Goal: Task Accomplishment & Management: Use online tool/utility

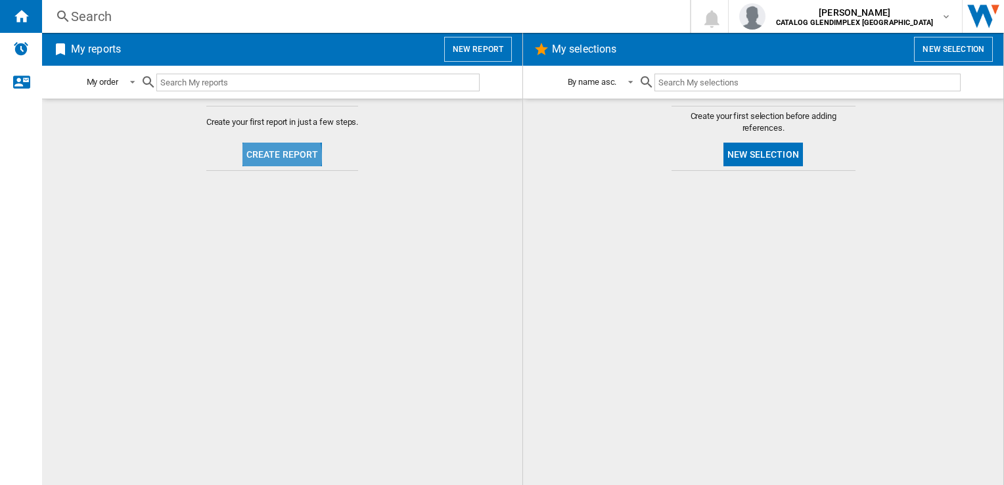
click at [273, 156] on button "Create report" at bounding box center [282, 155] width 80 height 24
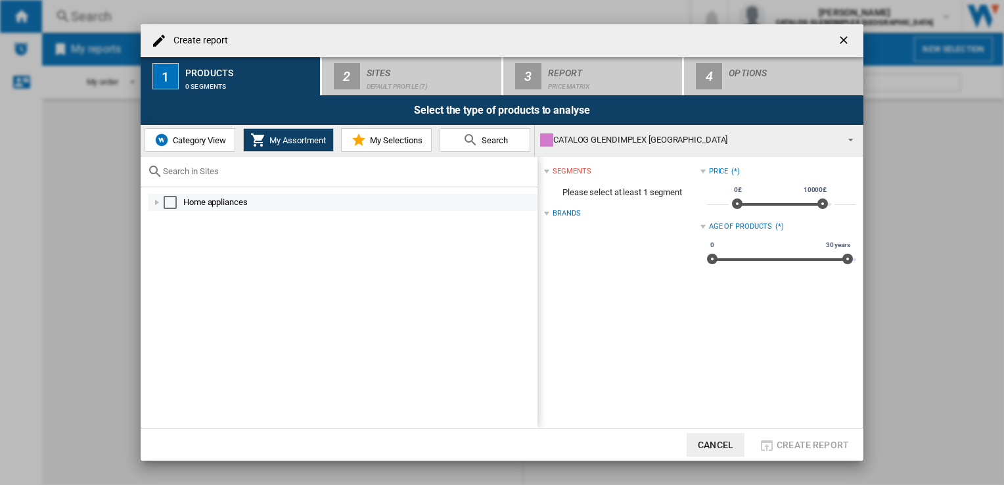
click at [158, 197] on div at bounding box center [156, 202] width 13 height 13
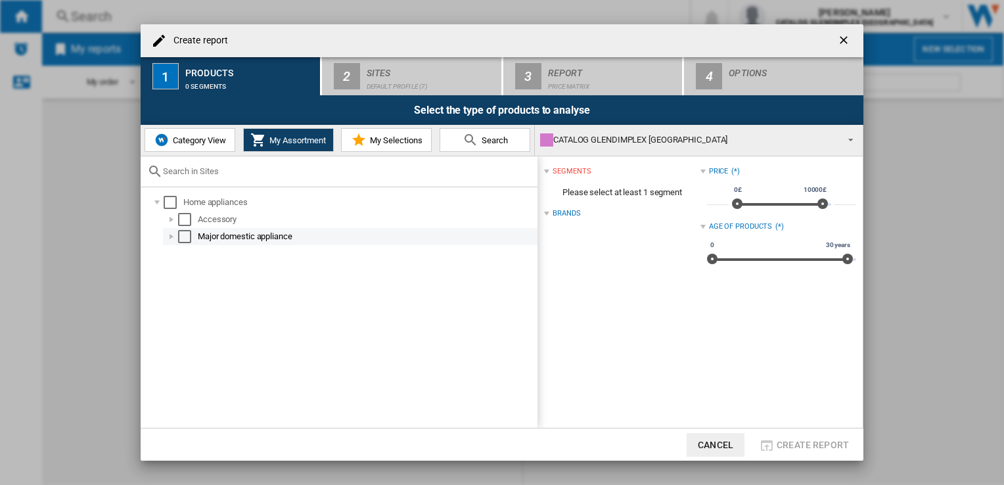
click at [171, 235] on div at bounding box center [171, 236] width 13 height 13
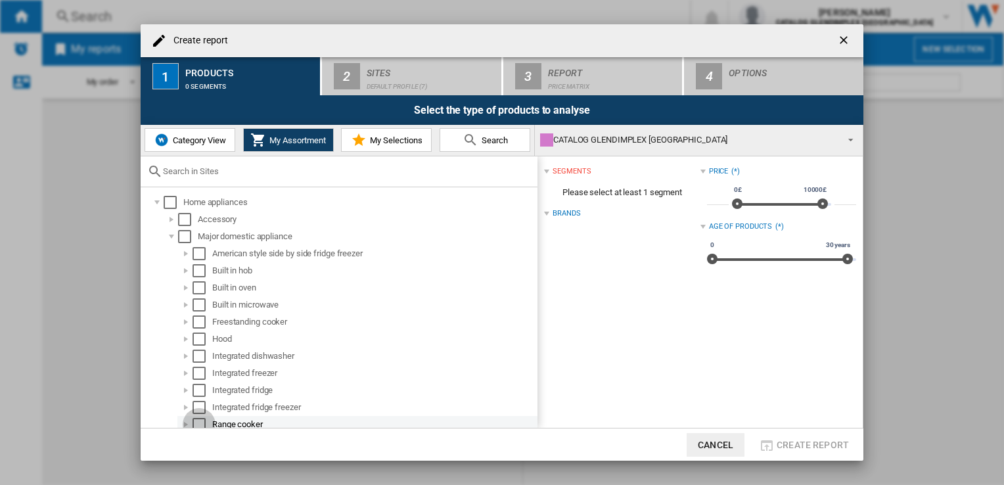
click at [192, 419] on div "Select" at bounding box center [198, 424] width 13 height 13
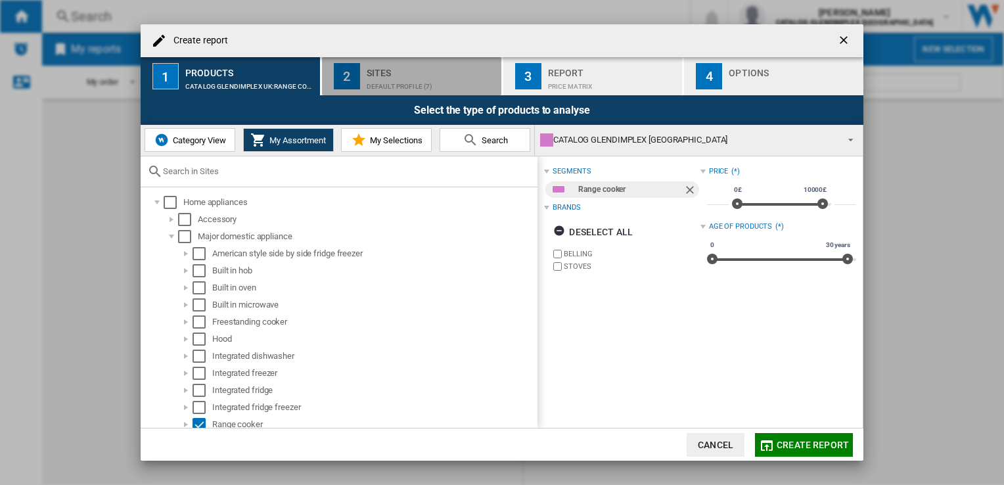
click at [414, 68] on div "Sites" at bounding box center [431, 69] width 129 height 14
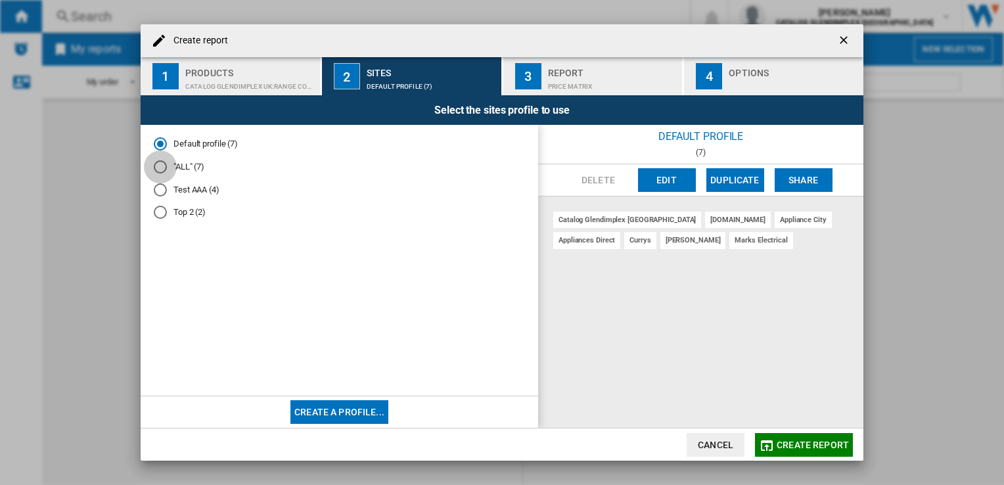
click at [163, 166] on div at bounding box center [160, 166] width 13 height 13
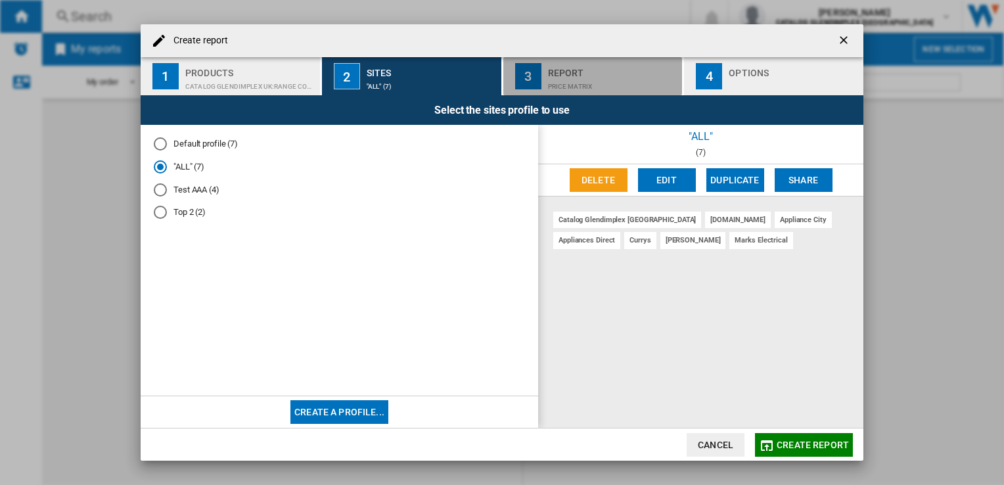
click at [558, 83] on div "Price Matrix" at bounding box center [612, 83] width 129 height 14
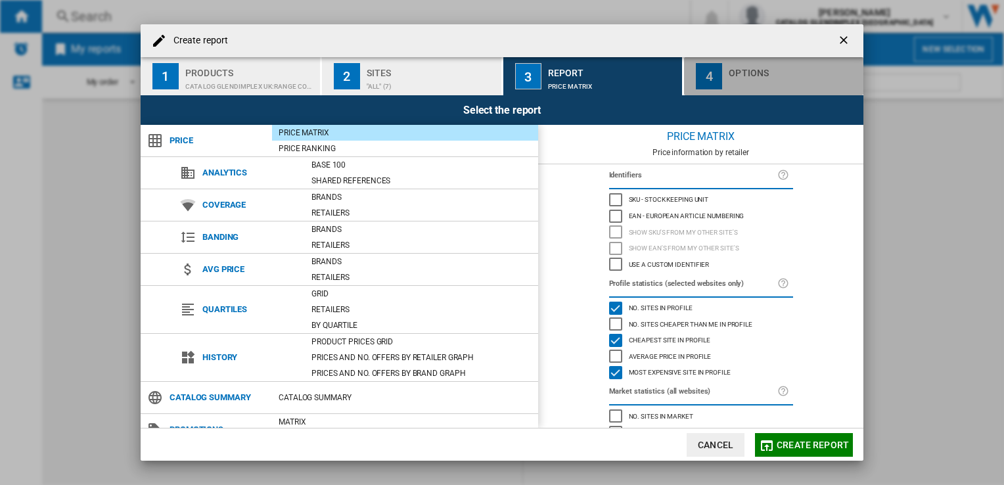
click at [746, 76] on div "button" at bounding box center [792, 83] width 129 height 14
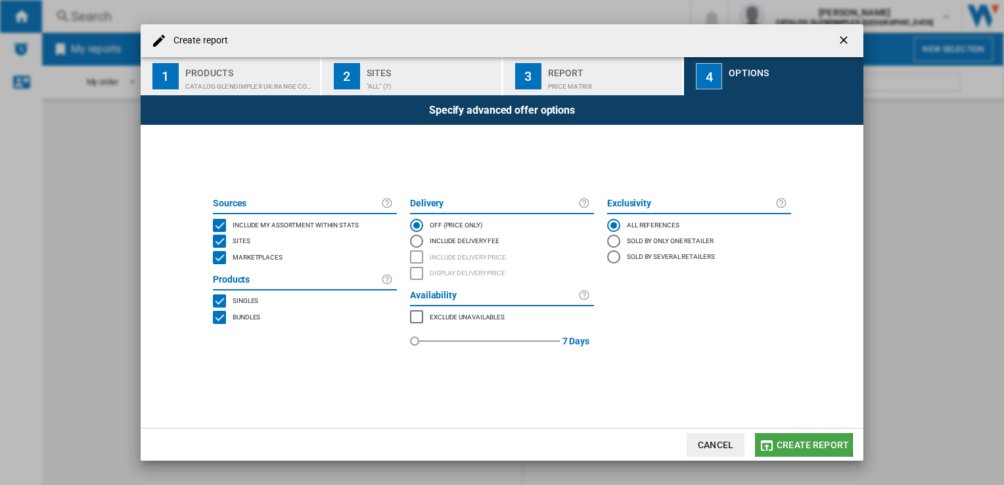
click at [789, 444] on span "Create report" at bounding box center [812, 444] width 72 height 11
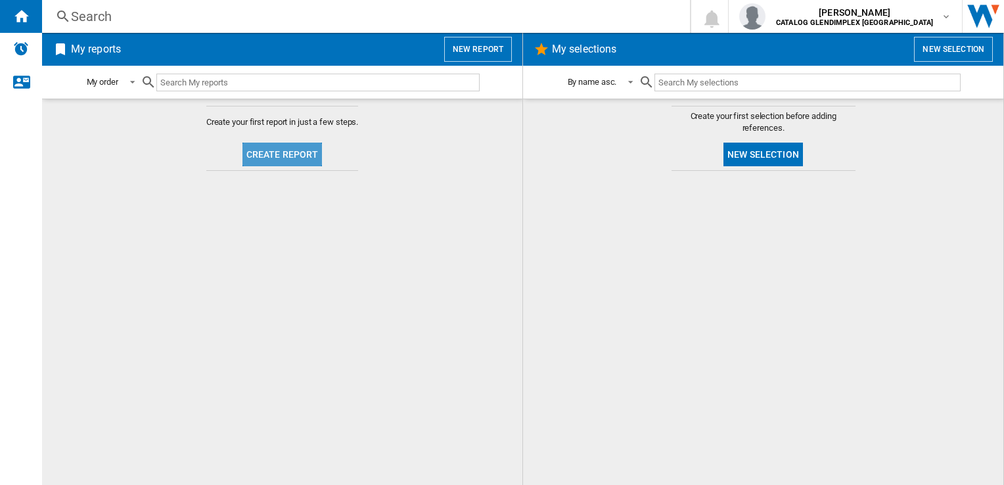
click at [298, 155] on button "Create report" at bounding box center [282, 155] width 80 height 24
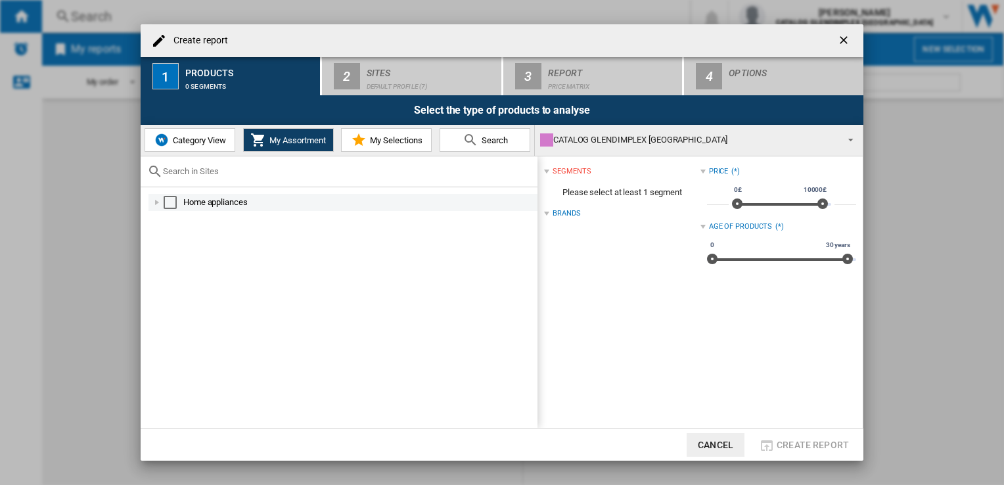
click at [156, 206] on div at bounding box center [156, 202] width 13 height 13
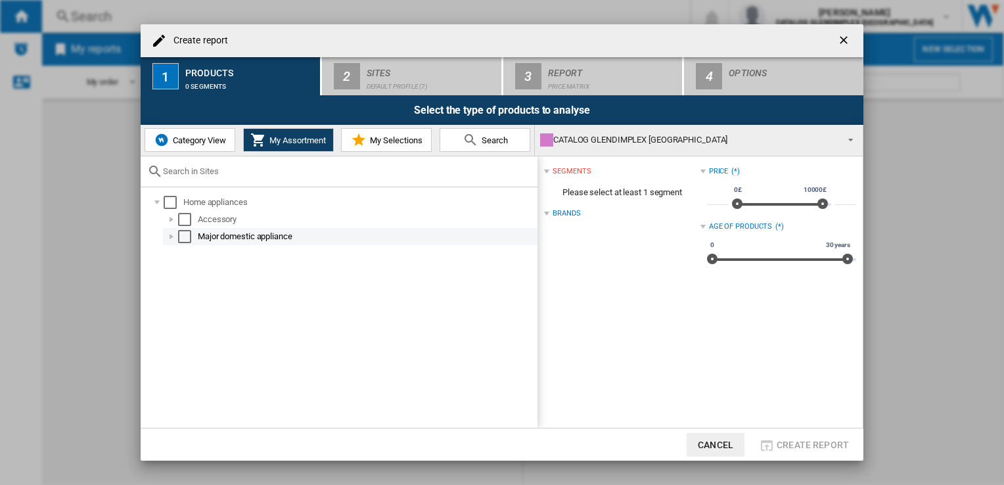
click at [169, 232] on div at bounding box center [171, 236] width 13 height 13
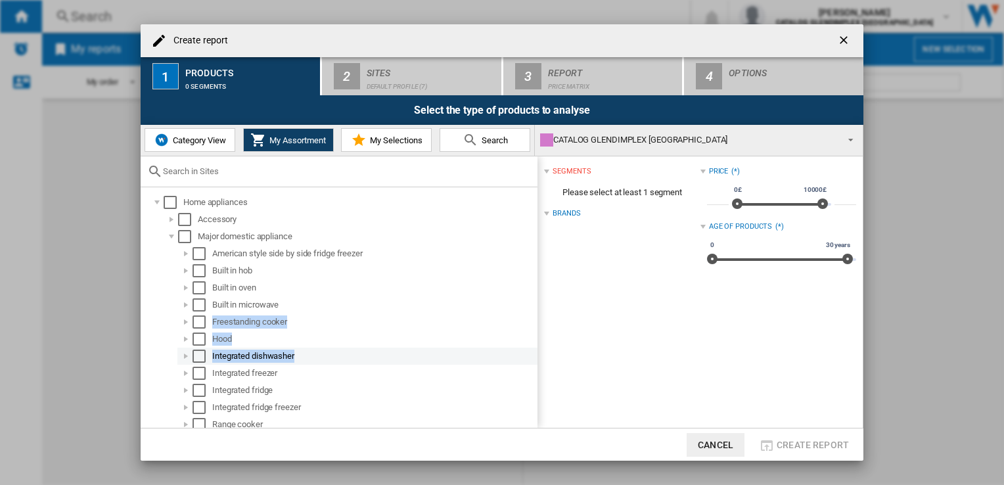
drag, startPoint x: 528, startPoint y: 301, endPoint x: 528, endPoint y: 362, distance: 61.1
click at [528, 362] on ol "American style side by side fridge freezer Built in hob Built in oven Built in …" at bounding box center [350, 347] width 374 height 205
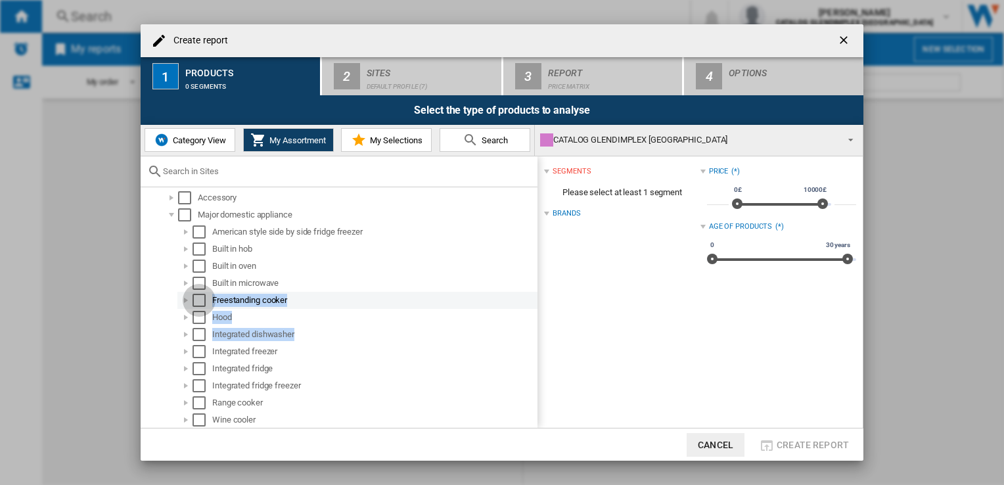
click at [198, 296] on div "Select" at bounding box center [198, 300] width 13 height 13
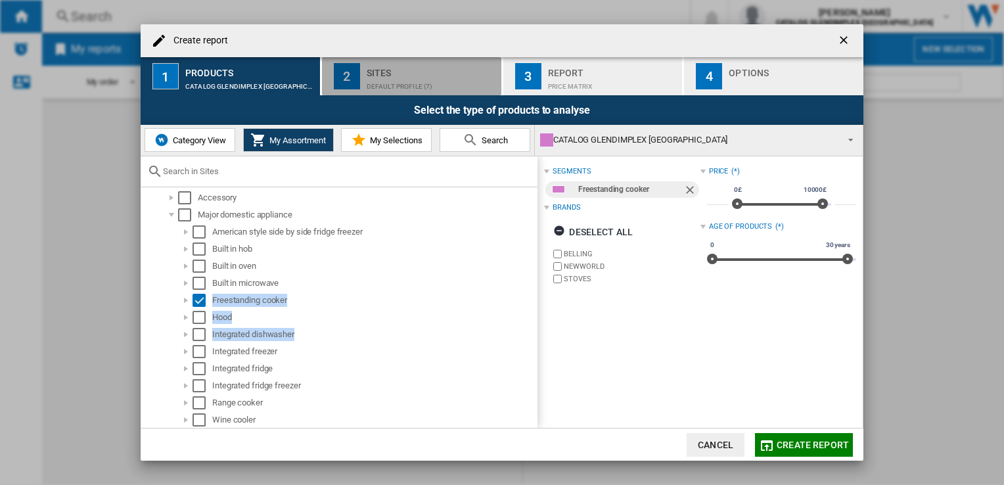
click at [381, 75] on div "Sites" at bounding box center [431, 69] width 129 height 14
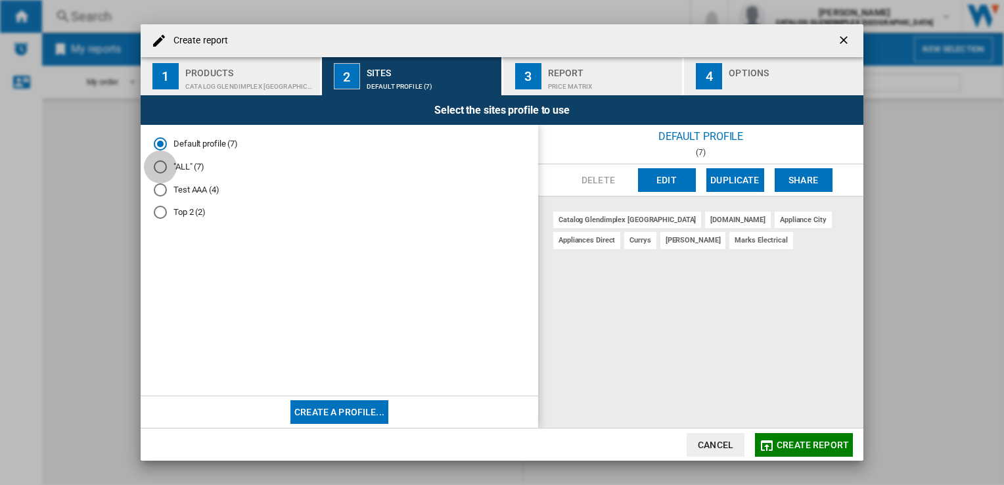
click at [162, 171] on div at bounding box center [160, 166] width 13 height 13
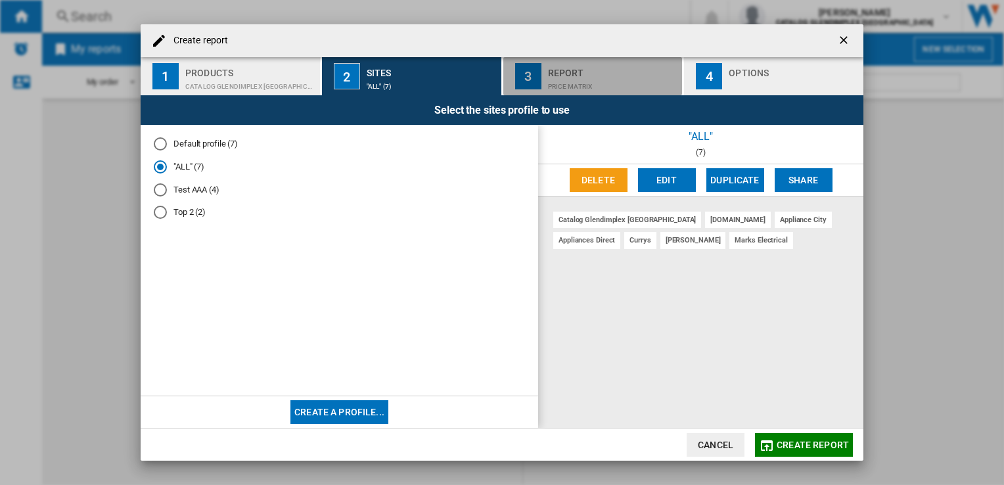
click at [573, 69] on div "Report" at bounding box center [612, 69] width 129 height 14
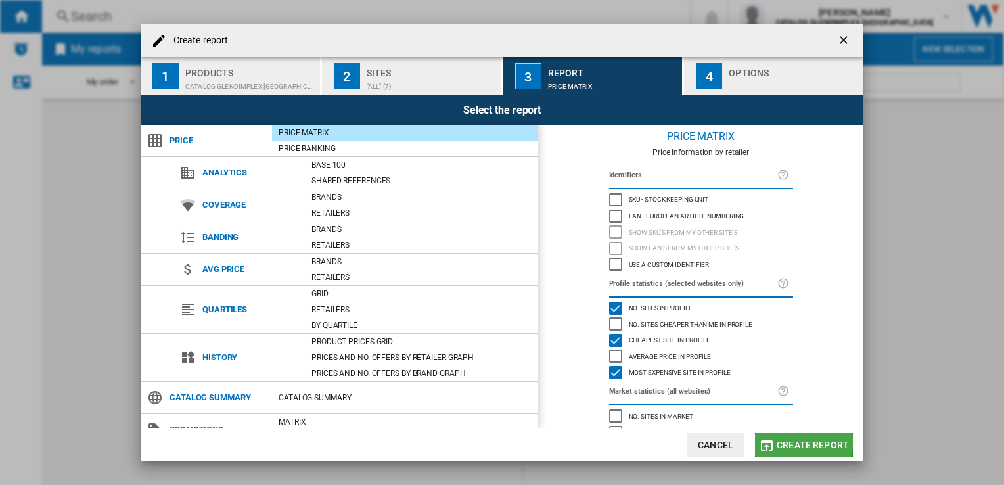
click at [802, 443] on span "Create report" at bounding box center [812, 444] width 72 height 11
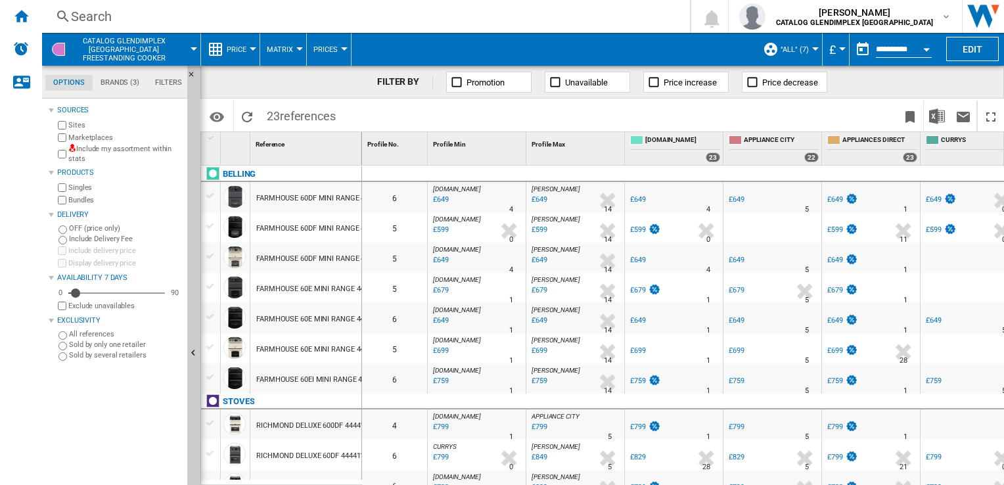
click at [256, 51] on md-menu "Price Price Price Matrix Price Ranking Analytics Base 100 Shared references Cov…" at bounding box center [230, 49] width 59 height 33
click at [252, 51] on button "Price" at bounding box center [240, 49] width 26 height 33
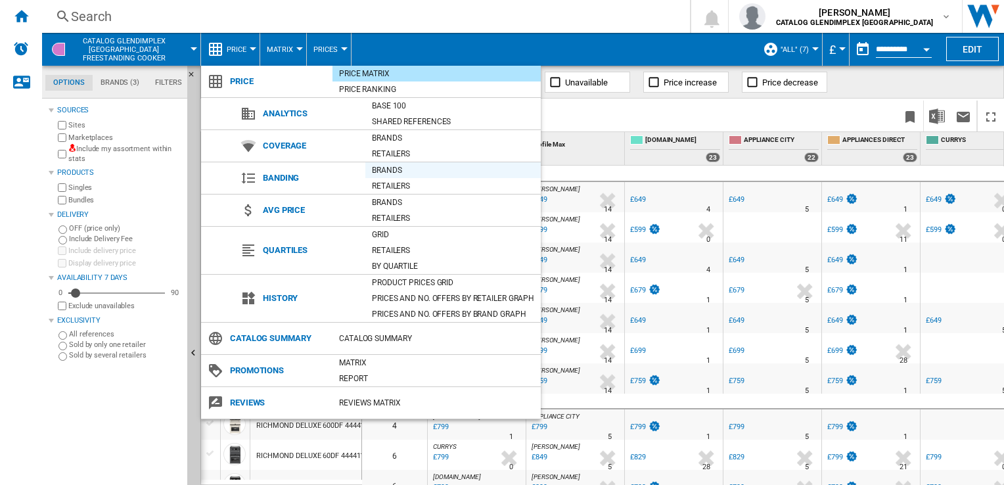
click at [374, 171] on div "Brands" at bounding box center [452, 170] width 175 height 13
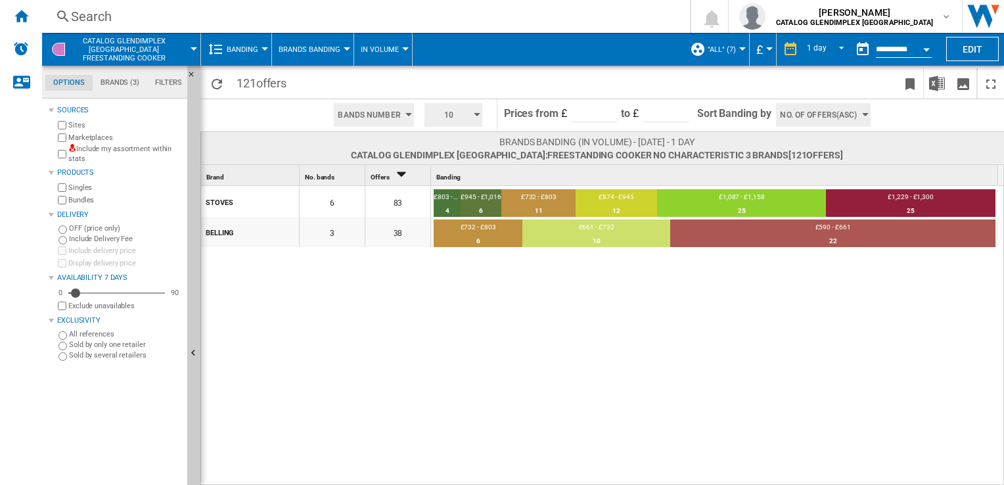
click at [265, 52] on md-menu "Banding Price Price Matrix Price Ranking Analytics Base 100 Shared references C…" at bounding box center [236, 49] width 71 height 33
click at [260, 52] on button "Banding" at bounding box center [246, 49] width 38 height 33
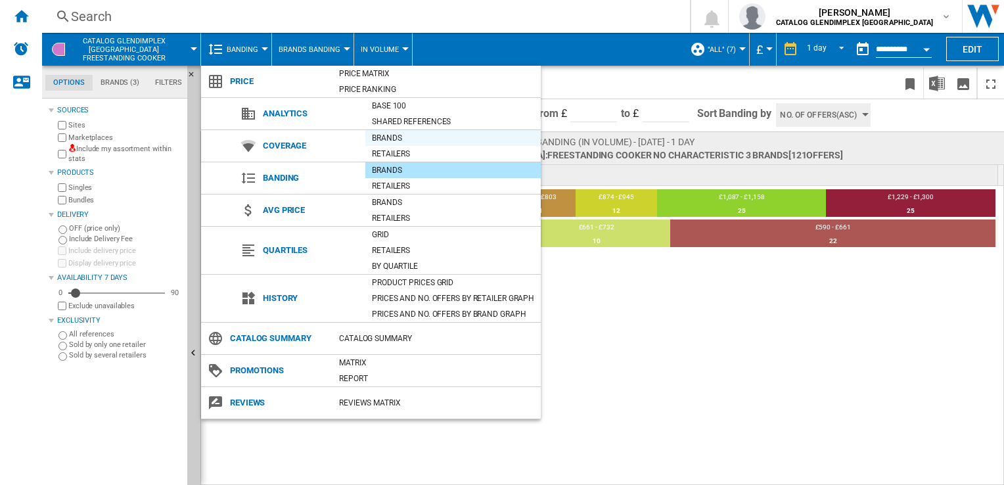
click at [407, 133] on div "Brands" at bounding box center [452, 137] width 175 height 13
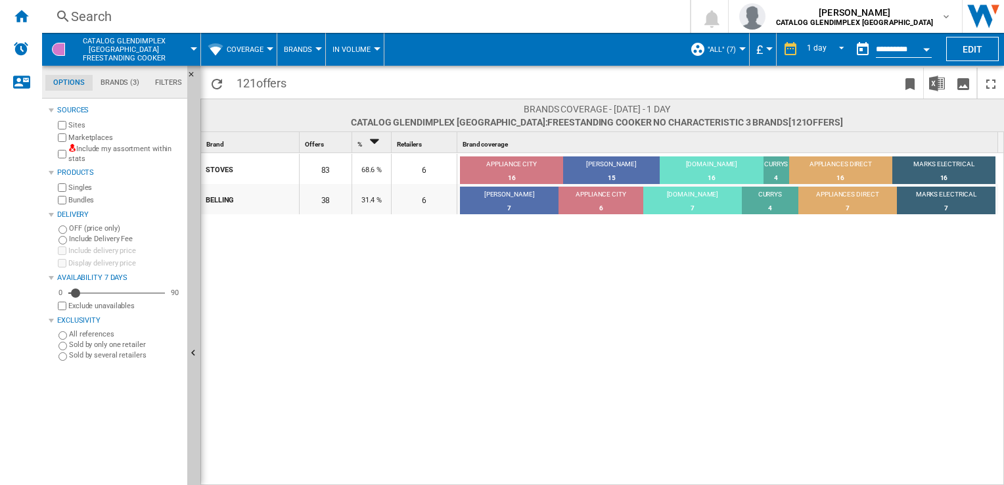
click at [265, 49] on button "Coverage" at bounding box center [248, 49] width 43 height 33
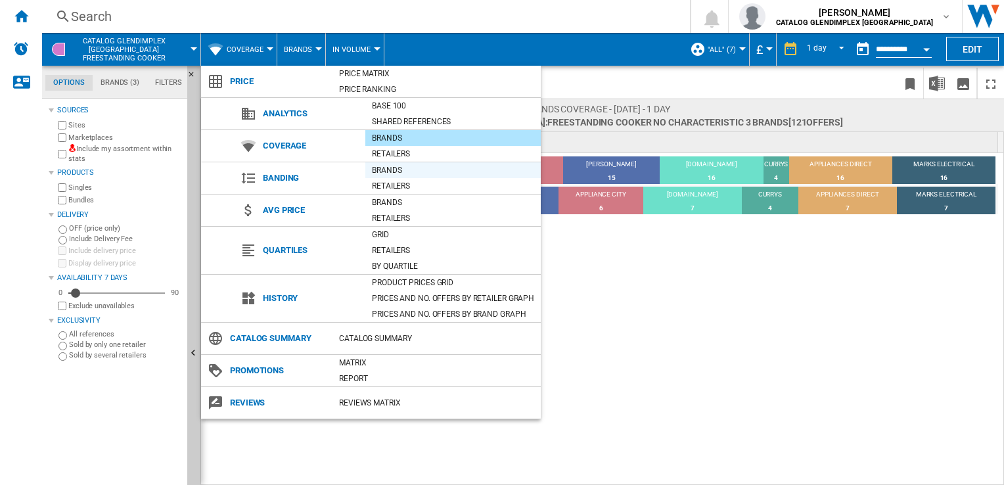
click at [388, 167] on div "Brands" at bounding box center [452, 170] width 175 height 13
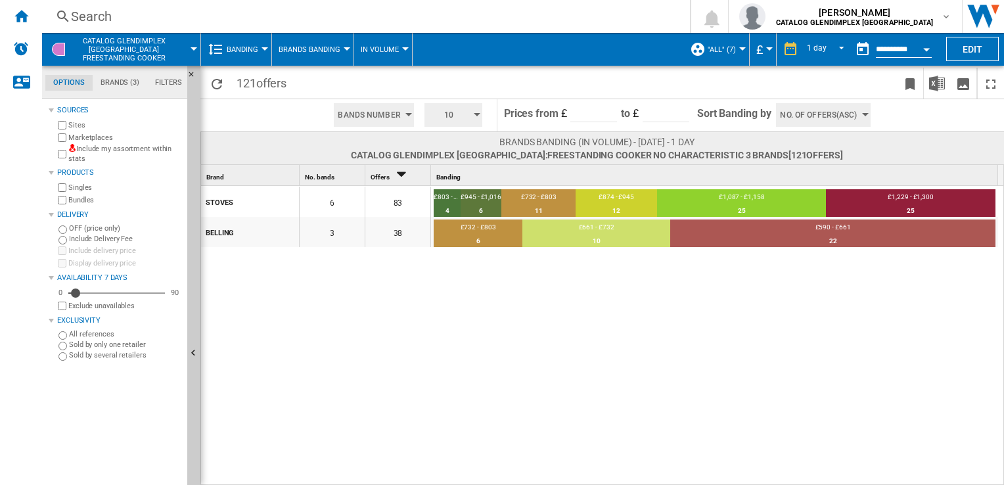
drag, startPoint x: 342, startPoint y: 45, endPoint x: 254, endPoint y: 53, distance: 88.4
click at [254, 53] on div "CATALOG GLENDIMPLEX [GEOGRAPHIC_DATA] Freestanding cooker Banding Price Price M…" at bounding box center [409, 49] width 734 height 33
click at [254, 53] on span "Banding" at bounding box center [243, 49] width 32 height 9
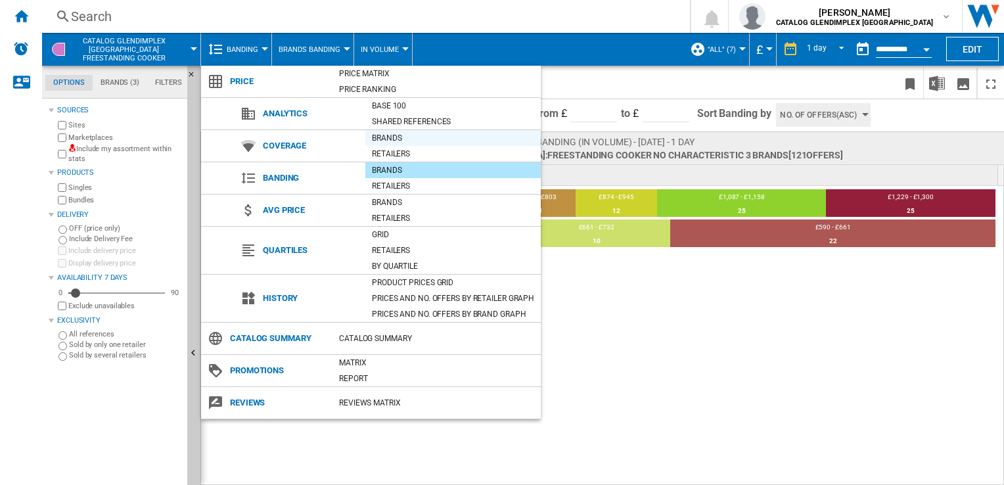
click at [388, 141] on div "Brands" at bounding box center [452, 137] width 175 height 13
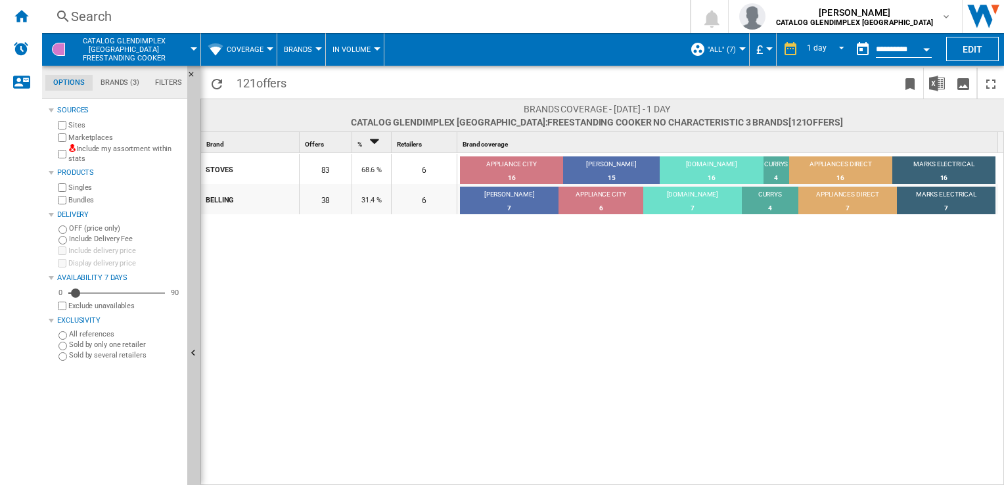
click at [434, 279] on div "STOVES 83 68.6 % 6 APPLIANCE CITY 16 19.28% [PERSON_NAME] 15 18.07% [DOMAIN_NAM…" at bounding box center [602, 319] width 803 height 333
click at [272, 54] on md-menu "Coverage Price Price Matrix Price Ranking Analytics Base 100 Shared references …" at bounding box center [239, 49] width 76 height 33
click at [271, 47] on div at bounding box center [270, 48] width 7 height 3
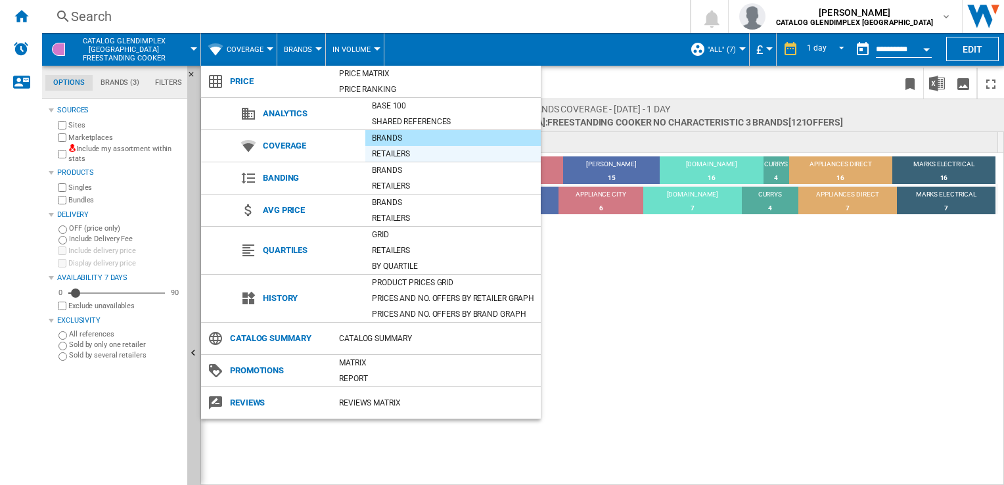
click at [381, 154] on div "Retailers" at bounding box center [452, 153] width 175 height 13
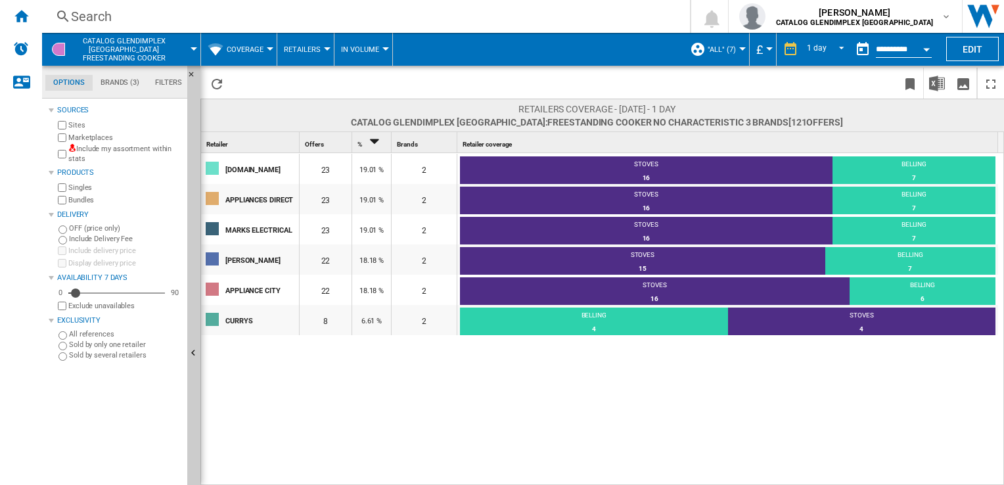
click at [270, 53] on button "Coverage" at bounding box center [248, 49] width 43 height 33
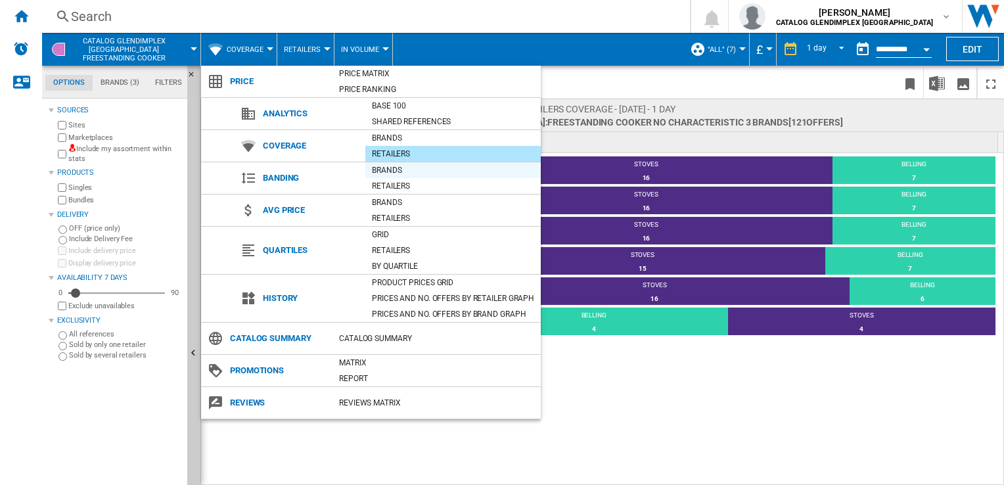
click at [378, 172] on div "Brands" at bounding box center [452, 170] width 175 height 13
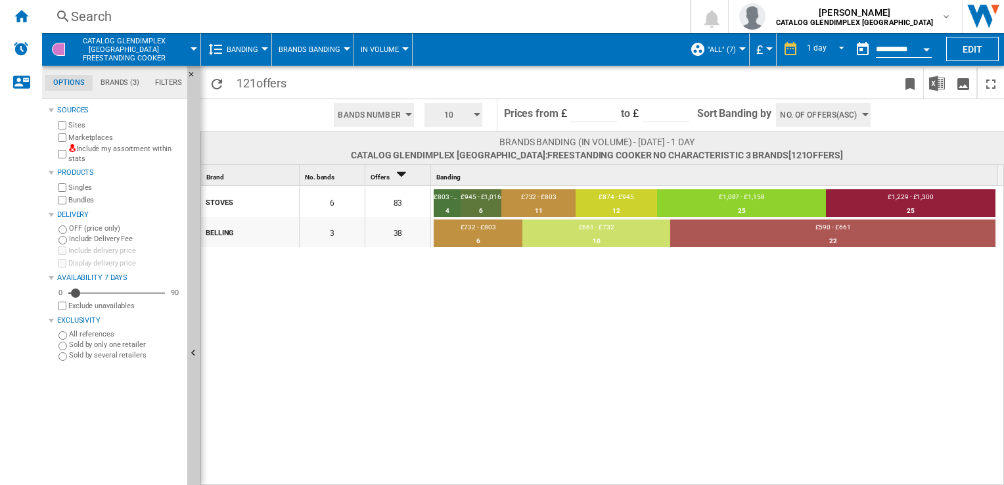
click at [259, 49] on button "Banding" at bounding box center [246, 49] width 38 height 33
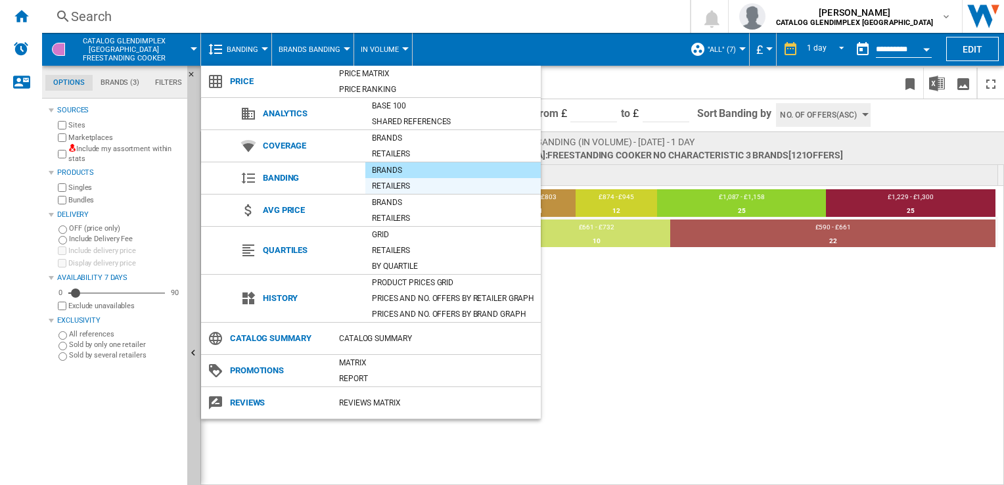
click at [402, 187] on div "Retailers" at bounding box center [452, 185] width 175 height 13
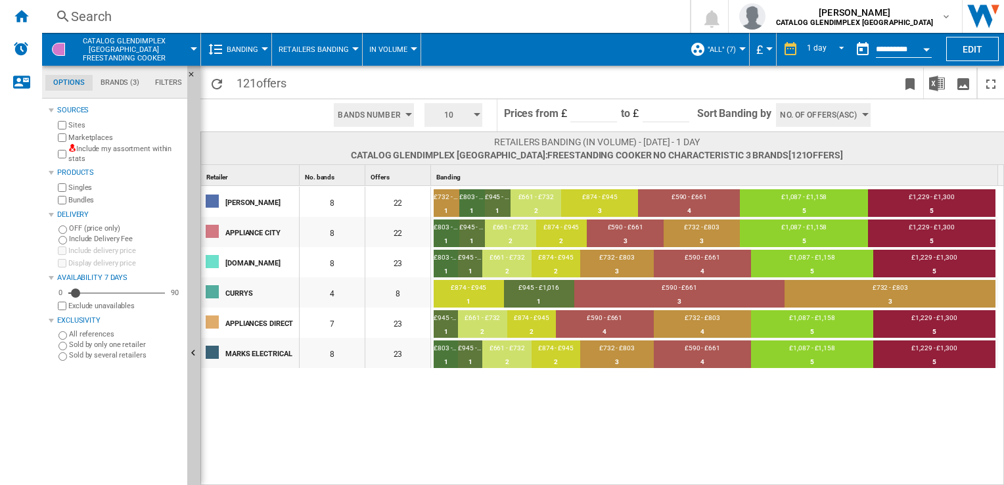
click at [257, 46] on span "Banding" at bounding box center [243, 49] width 32 height 9
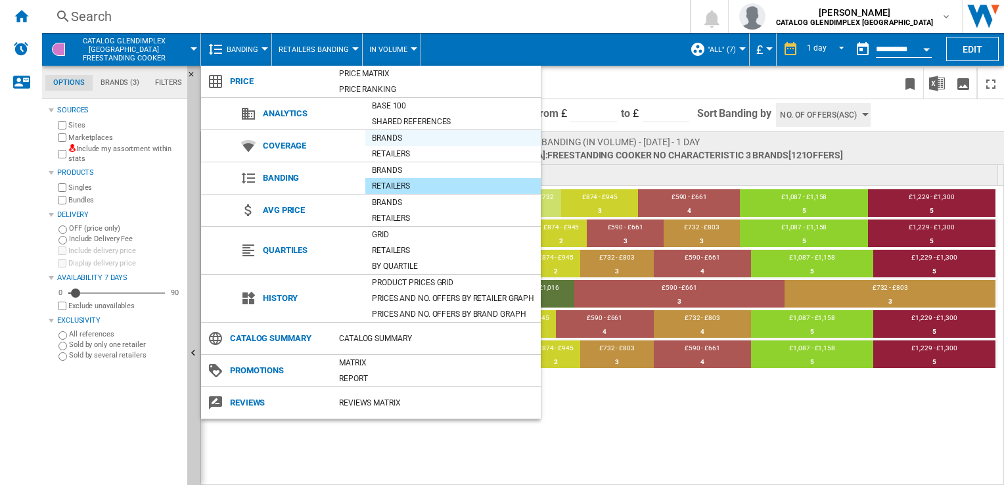
click at [391, 138] on div "Brands" at bounding box center [452, 137] width 175 height 13
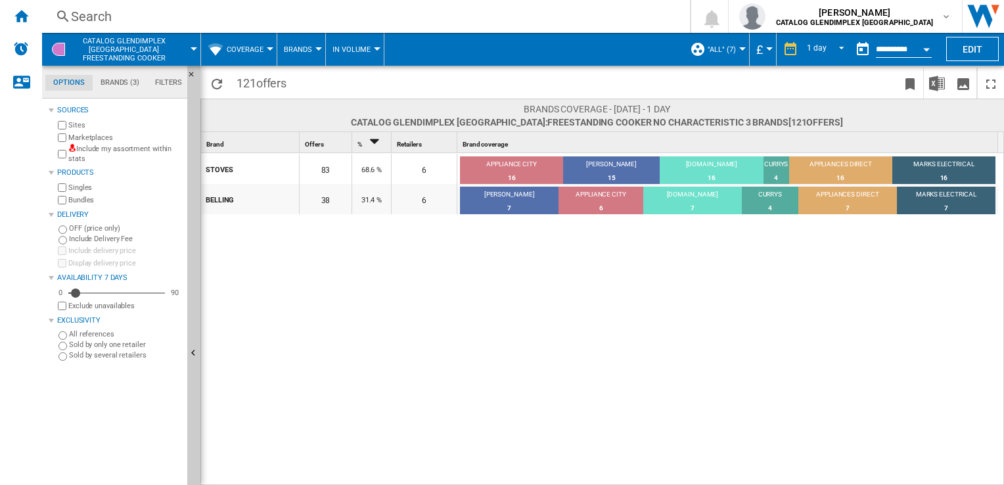
click at [268, 47] on div at bounding box center [270, 48] width 7 height 3
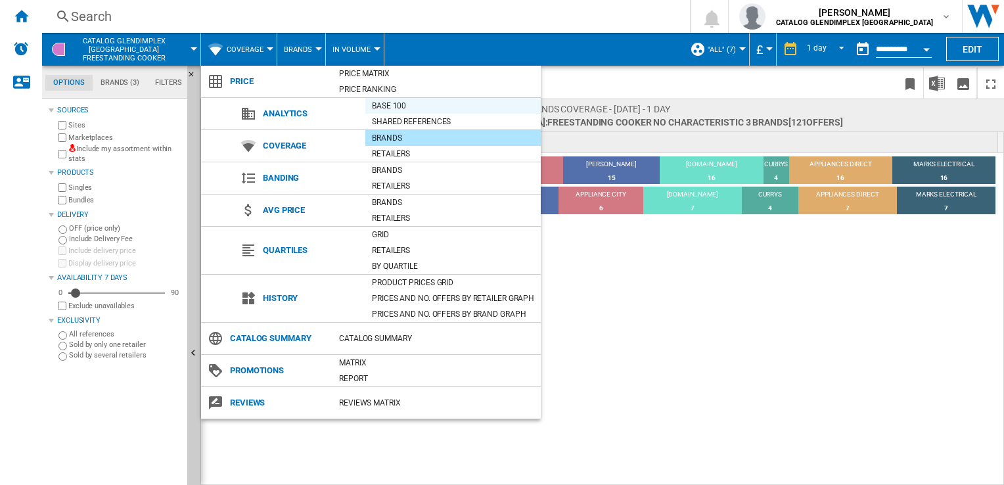
click at [390, 108] on div "Base 100" at bounding box center [452, 105] width 175 height 13
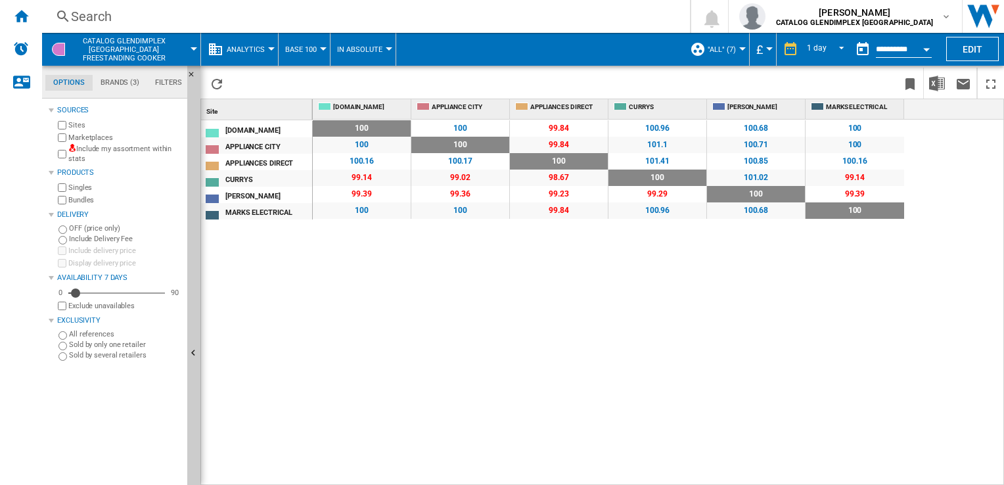
click at [384, 128] on span "100" at bounding box center [362, 128] width 98 height 16
drag, startPoint x: 272, startPoint y: 43, endPoint x: 314, endPoint y: 46, distance: 42.1
click at [314, 46] on div "CATALOG GLENDIMPLEX [GEOGRAPHIC_DATA] Freestanding cooker Analytics Price Price…" at bounding box center [409, 49] width 734 height 33
click at [314, 46] on span "Base 100" at bounding box center [301, 49] width 32 height 9
click at [260, 53] on md-backdrop at bounding box center [502, 242] width 1004 height 485
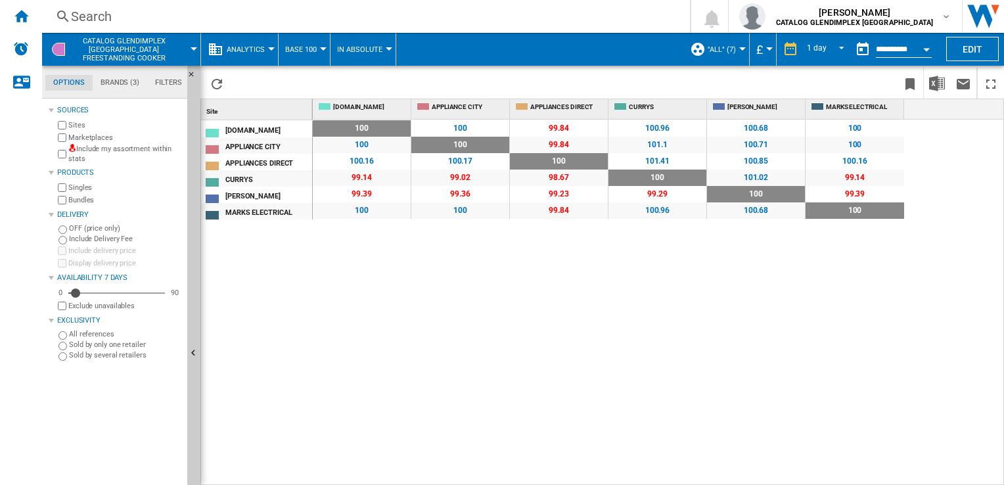
click at [260, 53] on span "Analytics" at bounding box center [246, 49] width 38 height 9
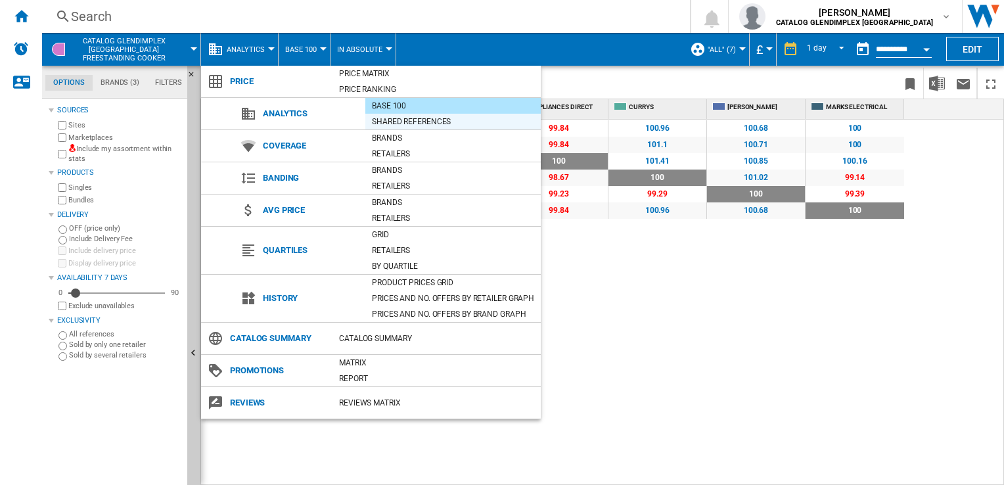
click at [434, 122] on div "Shared references" at bounding box center [452, 121] width 175 height 13
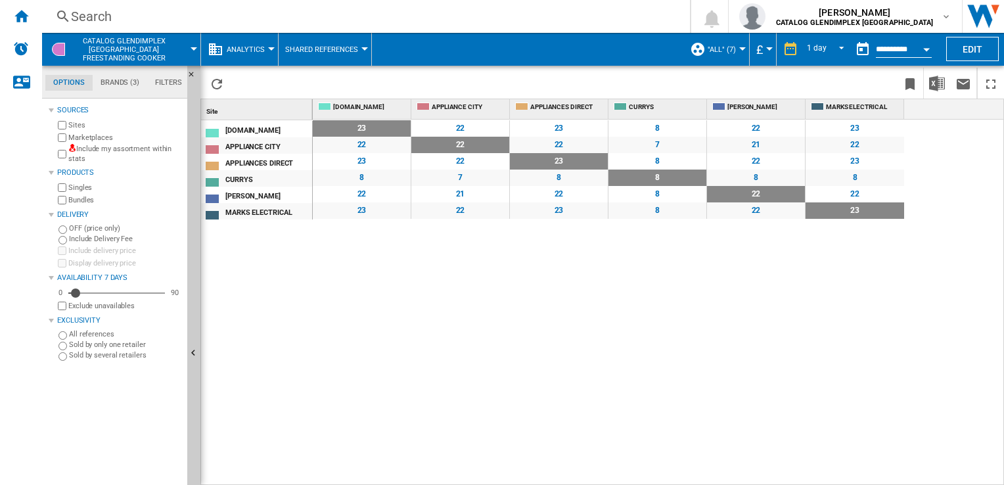
click at [265, 41] on button "Analytics" at bounding box center [249, 49] width 45 height 33
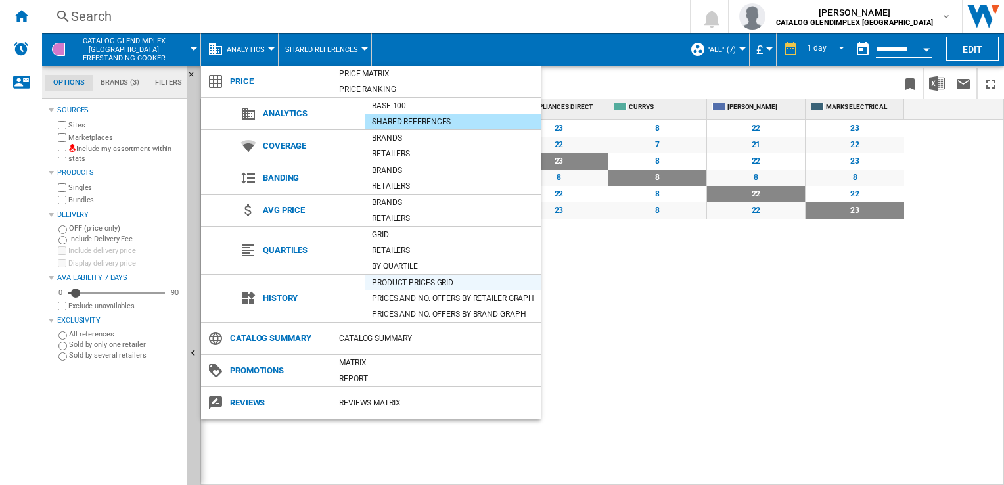
click at [384, 282] on div "Product prices grid" at bounding box center [452, 282] width 175 height 13
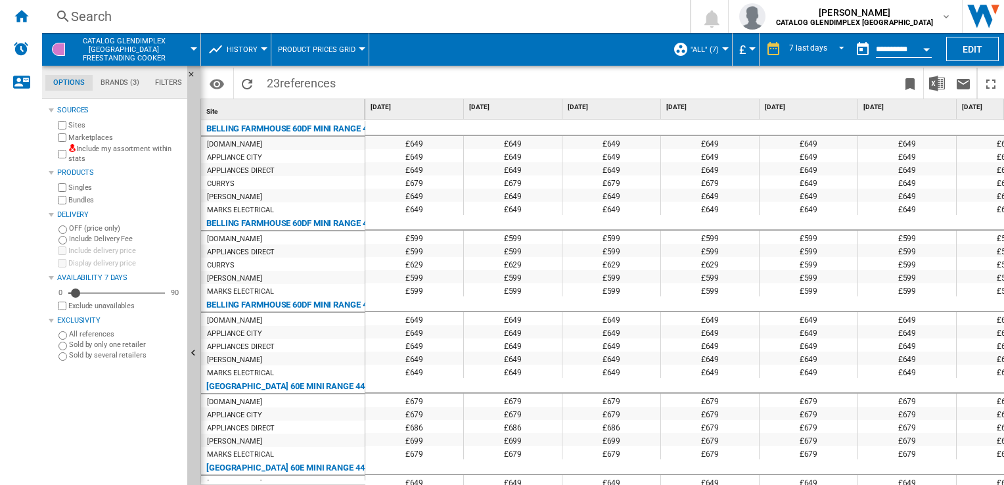
drag, startPoint x: 996, startPoint y: 139, endPoint x: 995, endPoint y: 164, distance: 25.6
click at [258, 50] on button "History" at bounding box center [245, 49] width 37 height 33
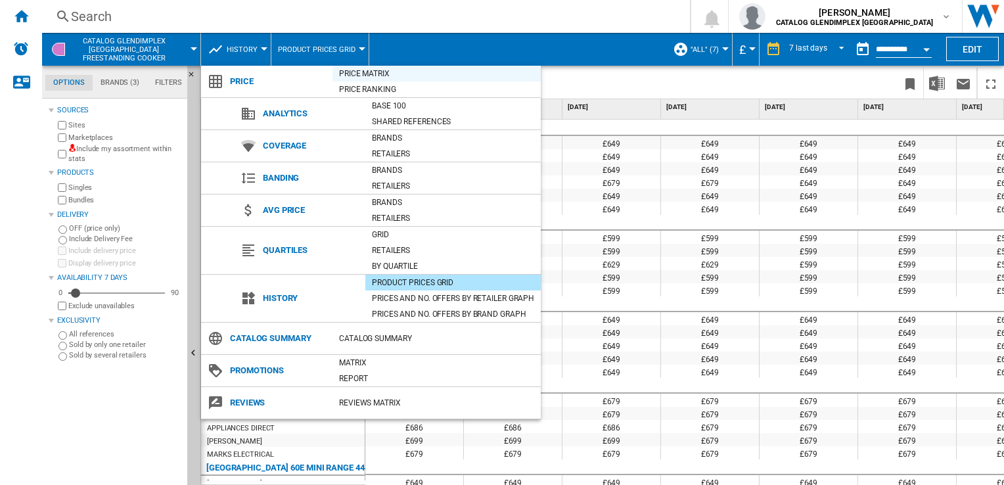
click at [384, 70] on div "Price Matrix" at bounding box center [436, 73] width 208 height 13
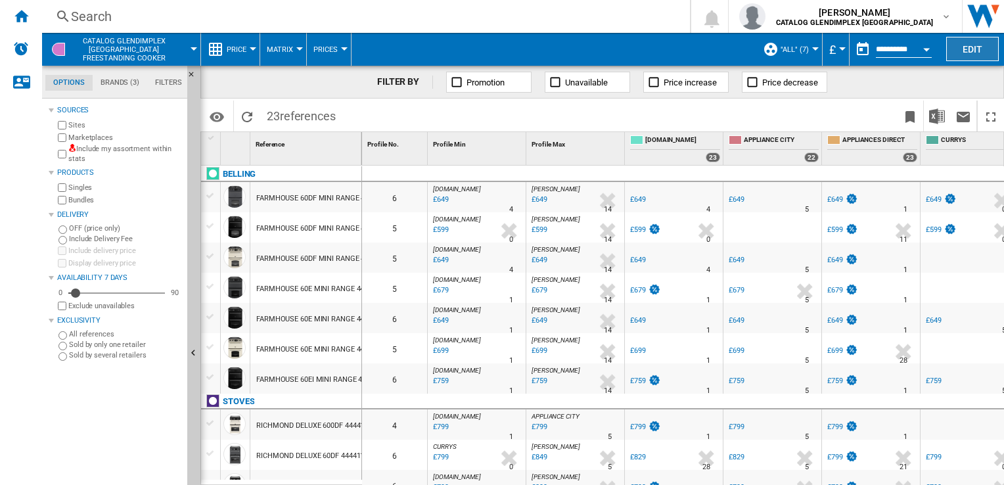
click at [951, 48] on button "Edit" at bounding box center [972, 49] width 53 height 24
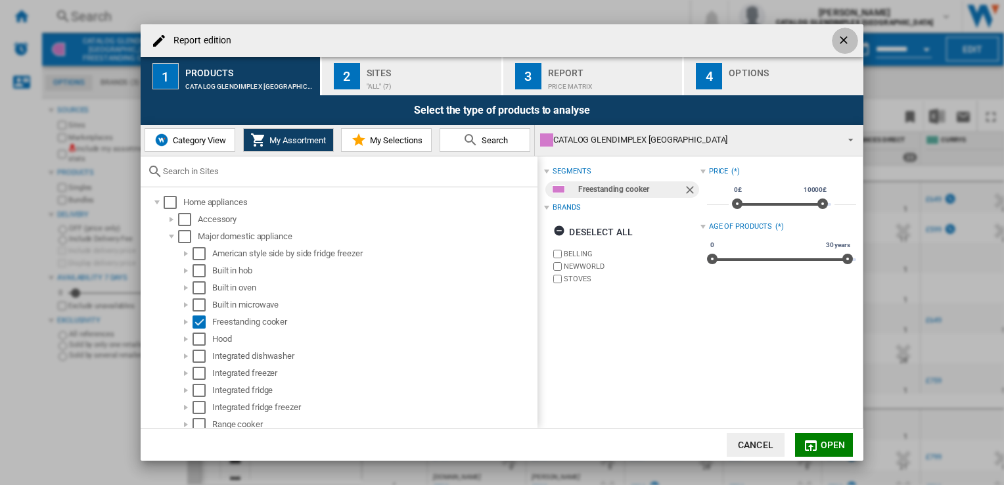
click at [842, 34] on ng-md-icon "getI18NText('BUTTONS.CLOSE_DIALOG')" at bounding box center [845, 42] width 16 height 16
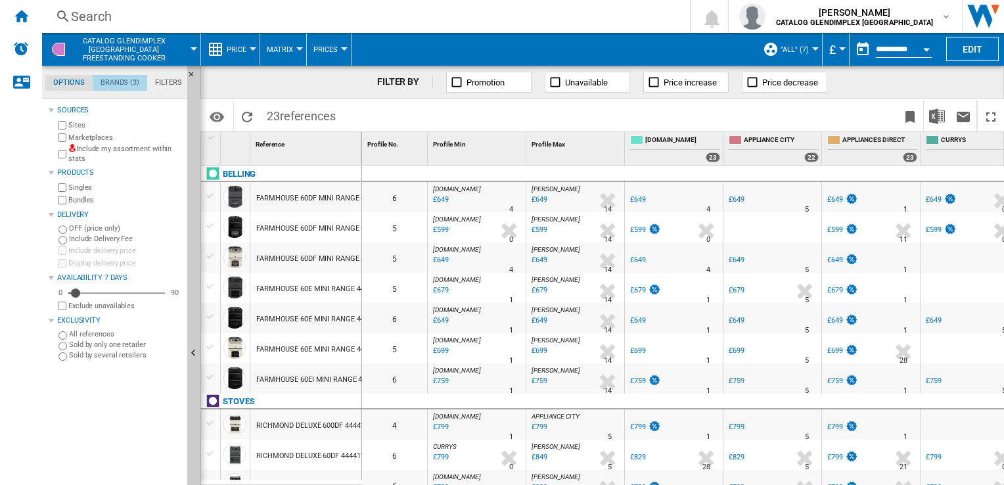
click at [125, 87] on md-tab-item "Brands (3)" at bounding box center [120, 83] width 55 height 16
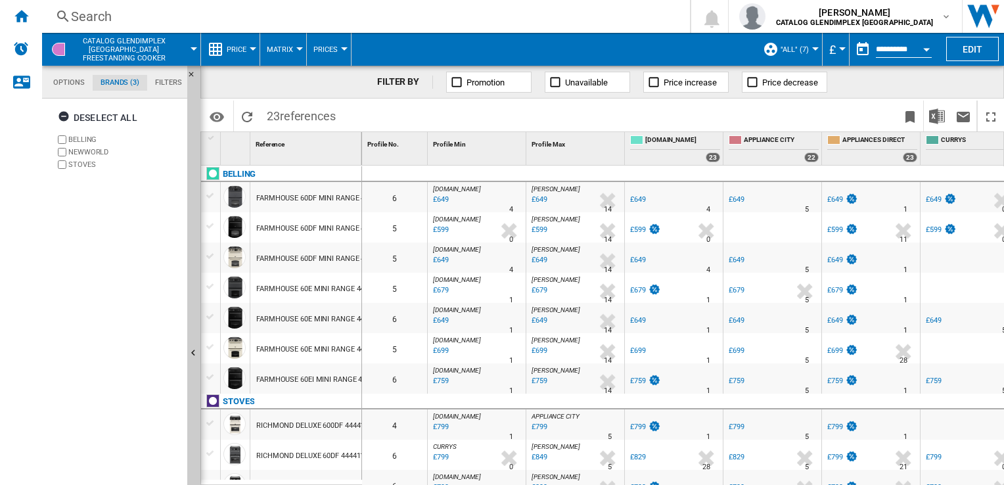
scroll to position [50, 0]
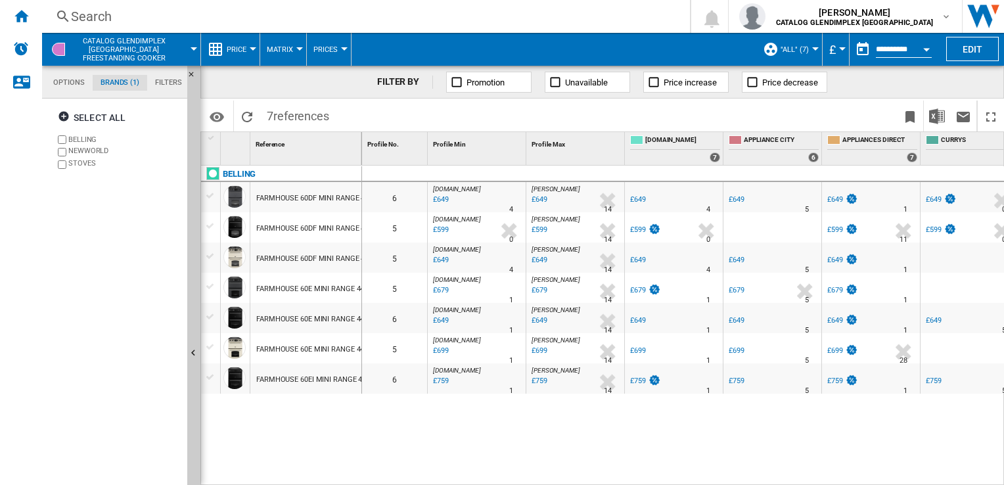
click at [252, 44] on button "Price" at bounding box center [240, 49] width 26 height 33
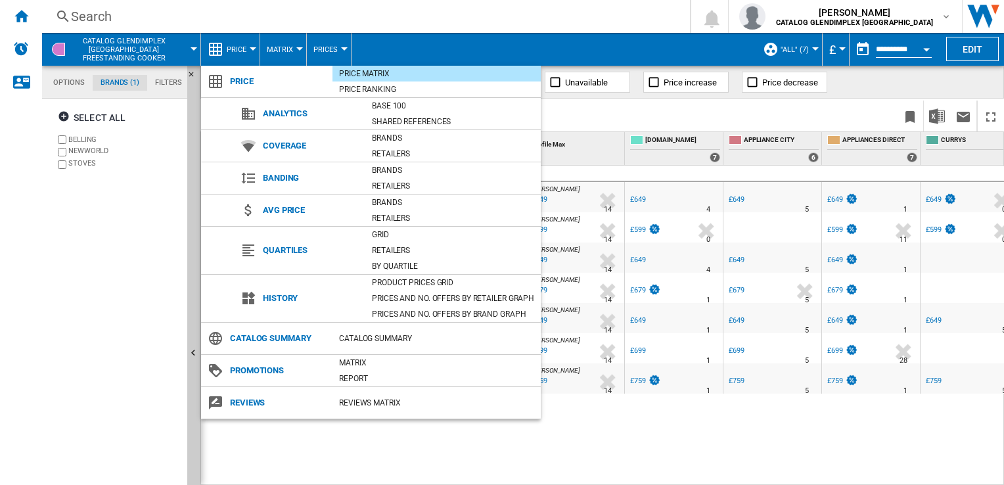
click at [250, 398] on span "Reviews" at bounding box center [277, 402] width 109 height 18
click at [370, 396] on div "REVIEWS Matrix" at bounding box center [436, 402] width 208 height 13
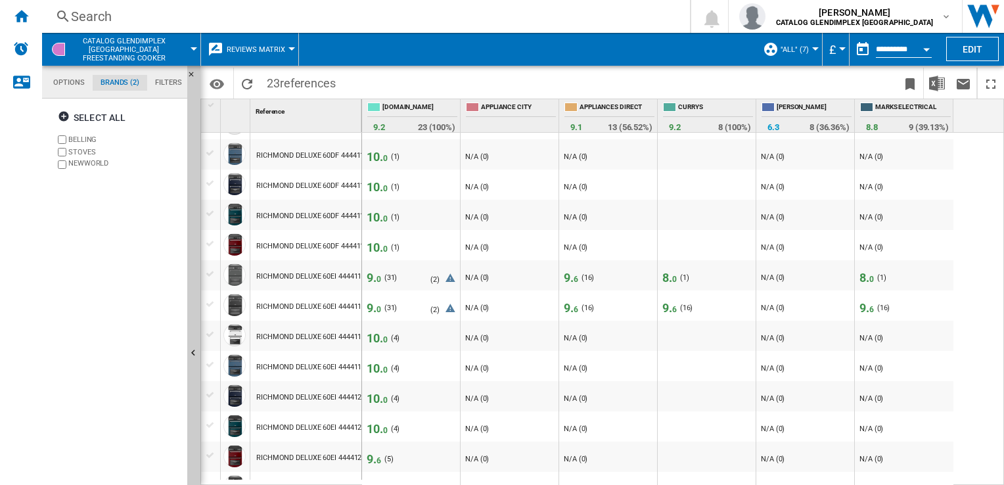
scroll to position [373, 0]
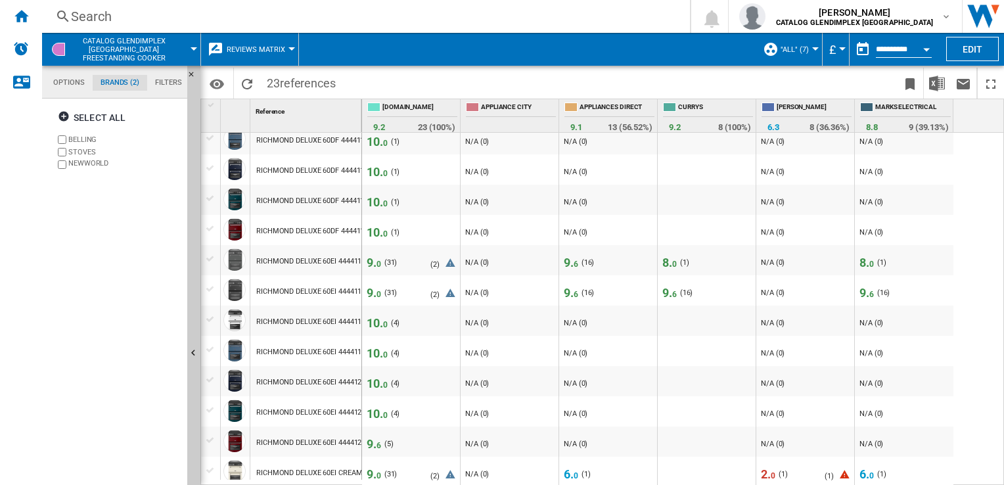
click at [263, 55] on button "Reviews Matrix" at bounding box center [259, 49] width 65 height 33
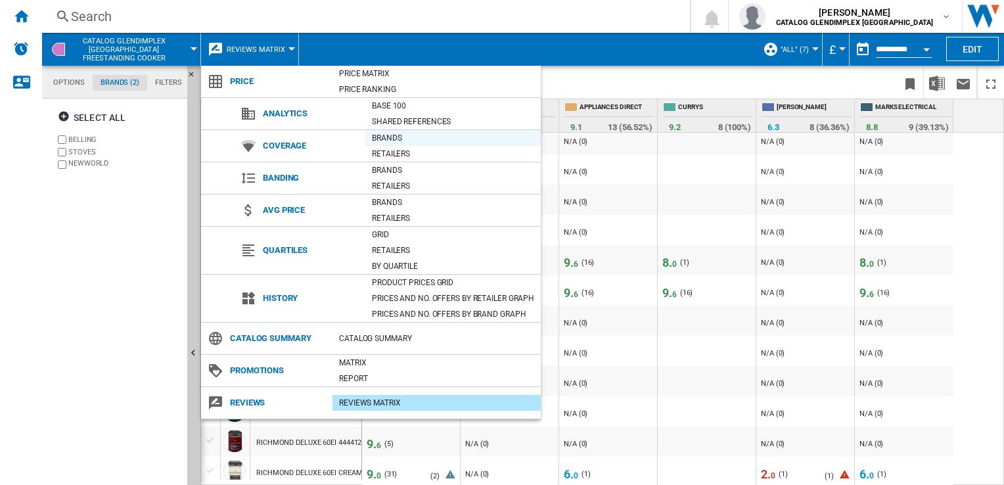
click at [397, 143] on div "Brands" at bounding box center [452, 137] width 175 height 13
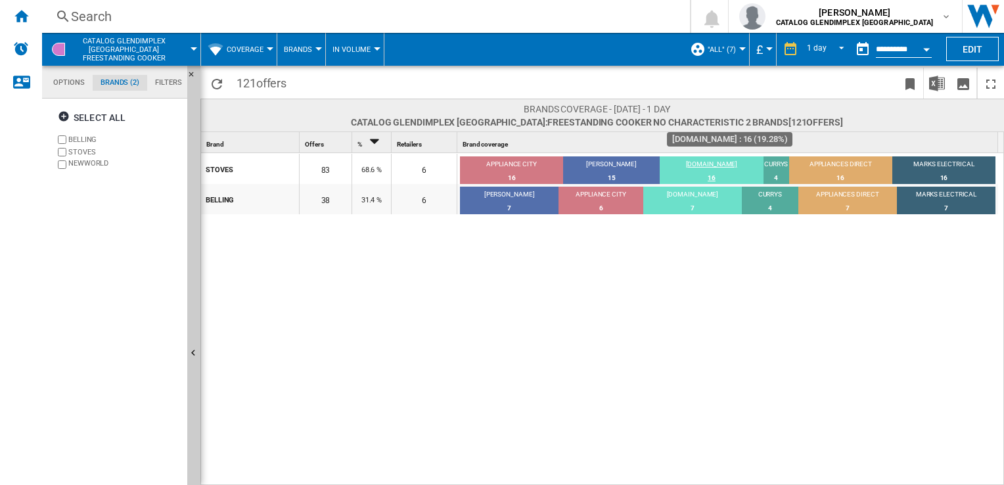
click at [714, 175] on div "16" at bounding box center [710, 177] width 103 height 13
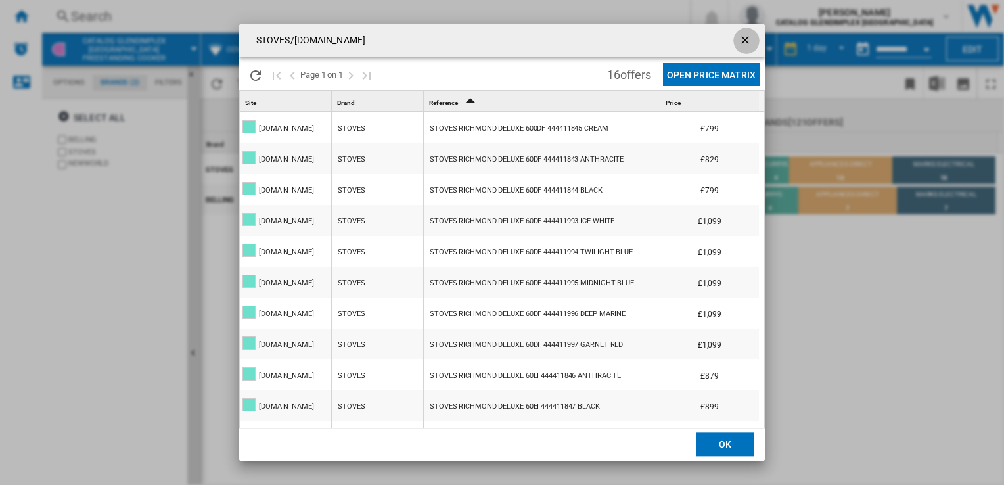
click at [757, 35] on button "Products list popup" at bounding box center [746, 41] width 26 height 26
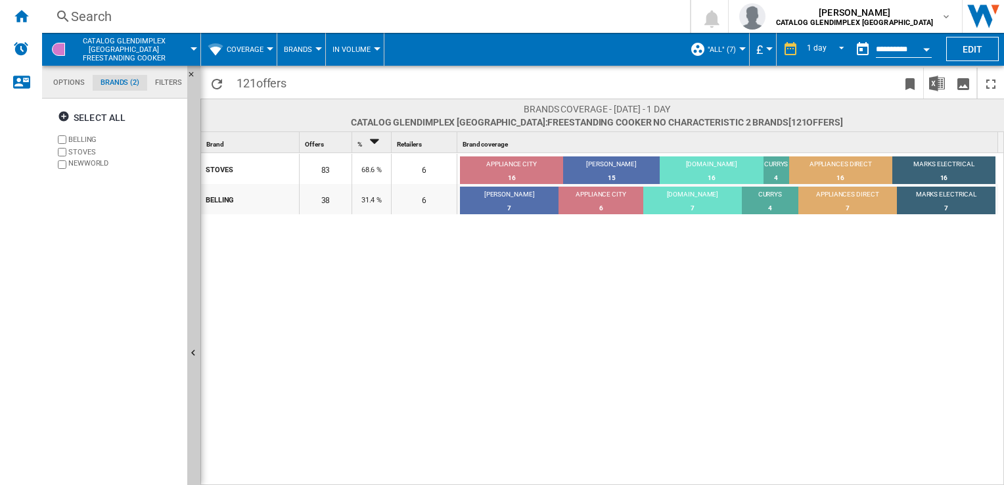
click at [258, 51] on span "Coverage" at bounding box center [245, 49] width 37 height 9
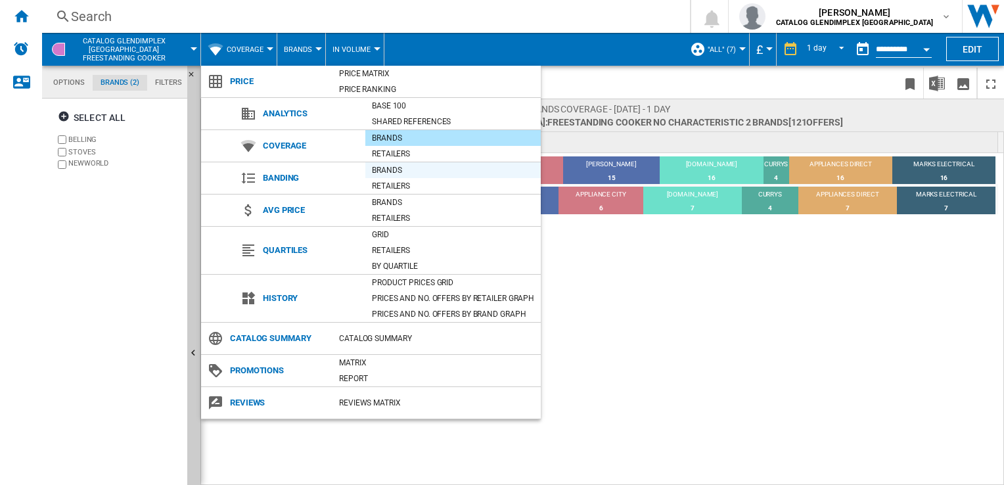
click at [399, 174] on div "Brands" at bounding box center [452, 170] width 175 height 13
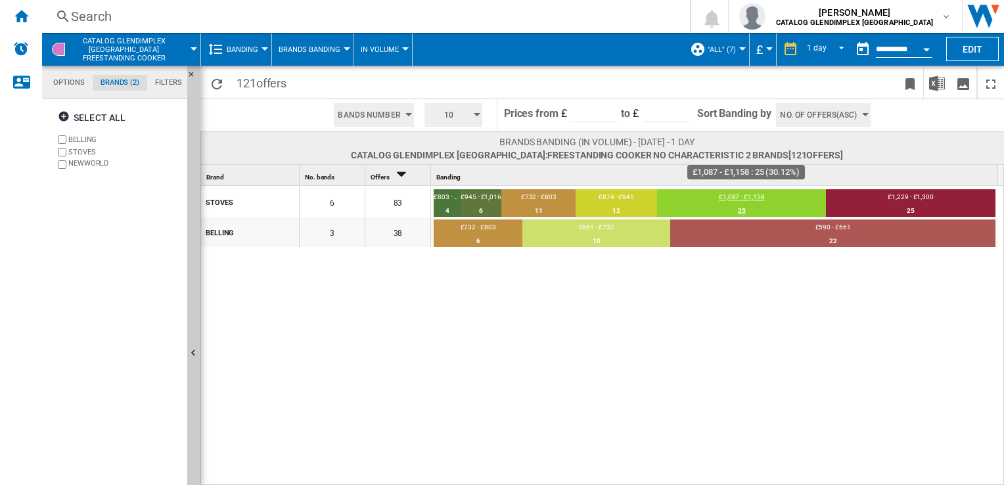
click at [740, 204] on div "25" at bounding box center [741, 210] width 169 height 13
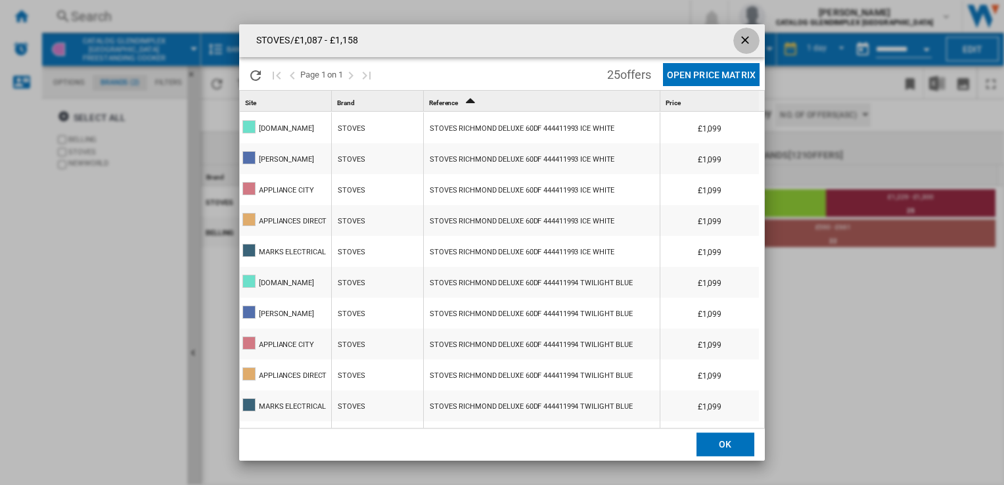
click at [746, 39] on ng-md-icon "getI18NText('BUTTONS.CLOSE_DIALOG')" at bounding box center [746, 42] width 16 height 16
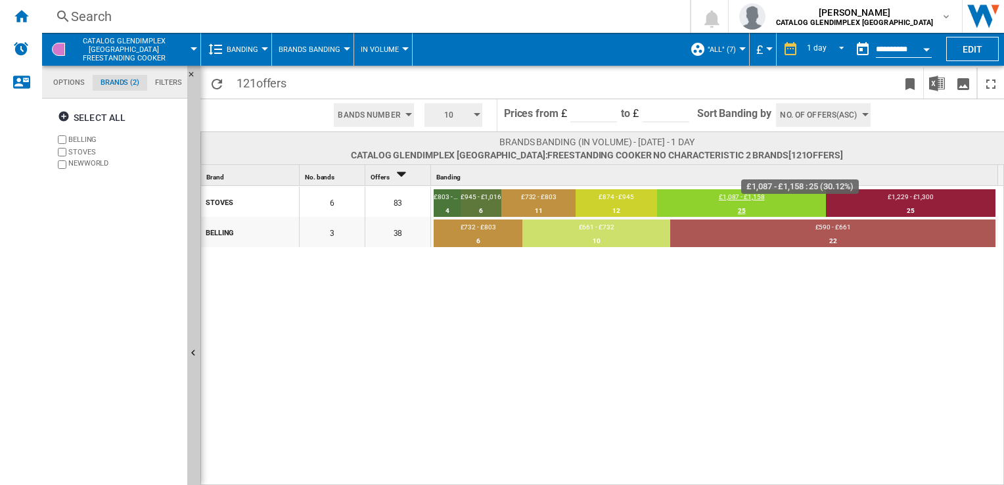
click at [744, 208] on div "25" at bounding box center [741, 210] width 169 height 13
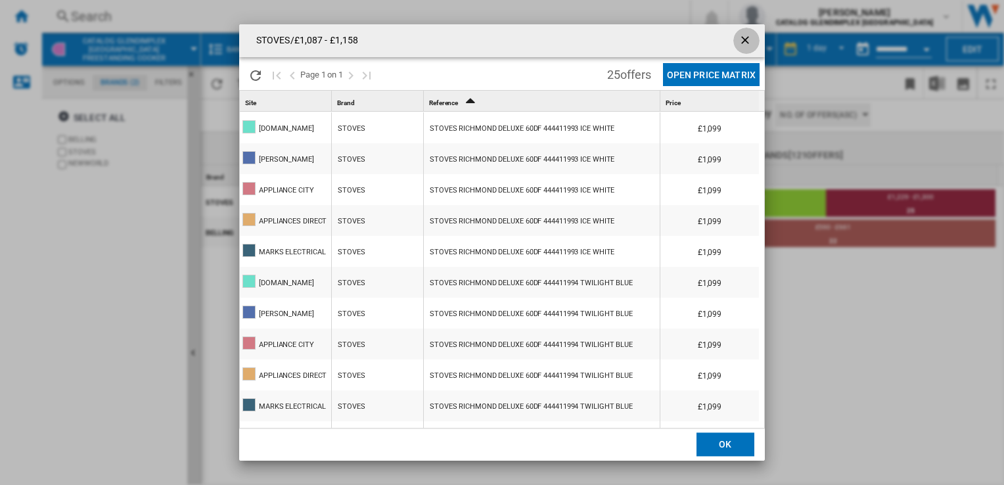
click at [744, 35] on ng-md-icon "getI18NText('BUTTONS.CLOSE_DIALOG')" at bounding box center [746, 42] width 16 height 16
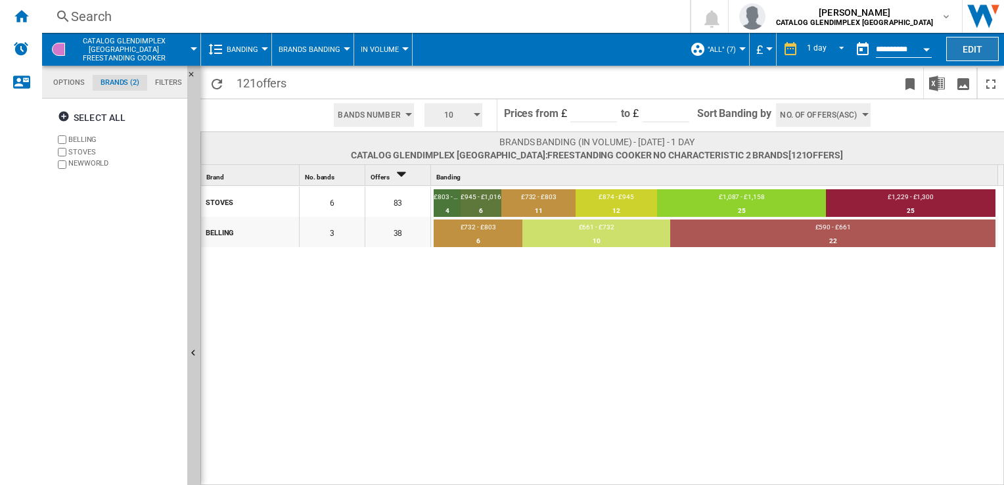
click at [970, 49] on button "Edit" at bounding box center [972, 49] width 53 height 24
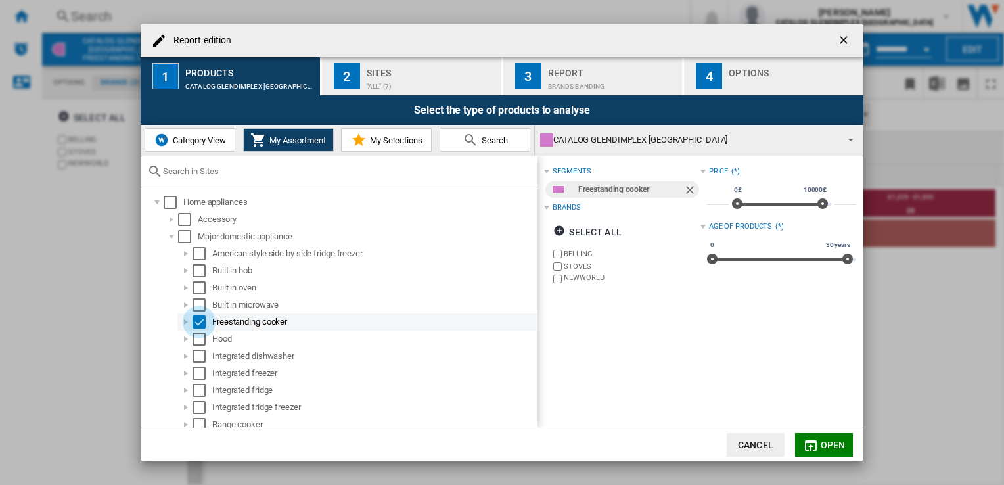
click at [198, 321] on div "Select" at bounding box center [198, 321] width 13 height 13
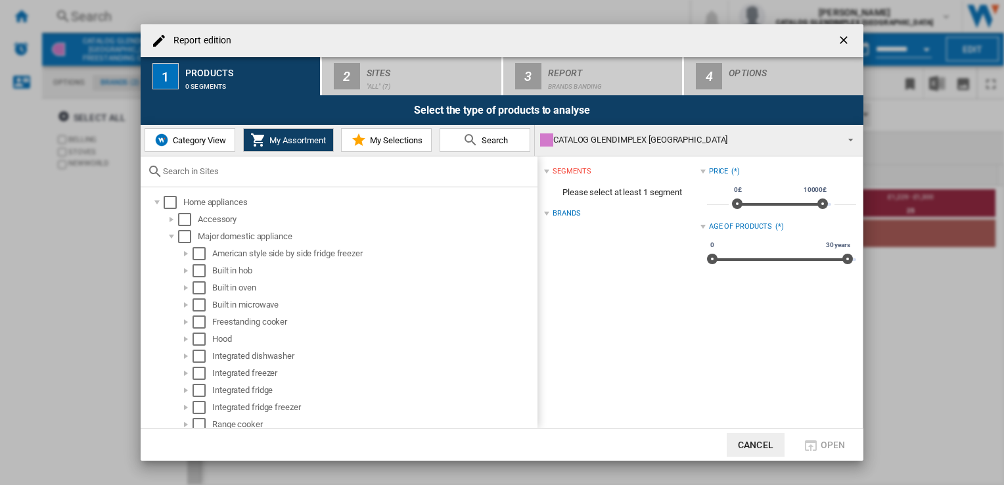
click at [200, 137] on span "Category View" at bounding box center [197, 140] width 56 height 10
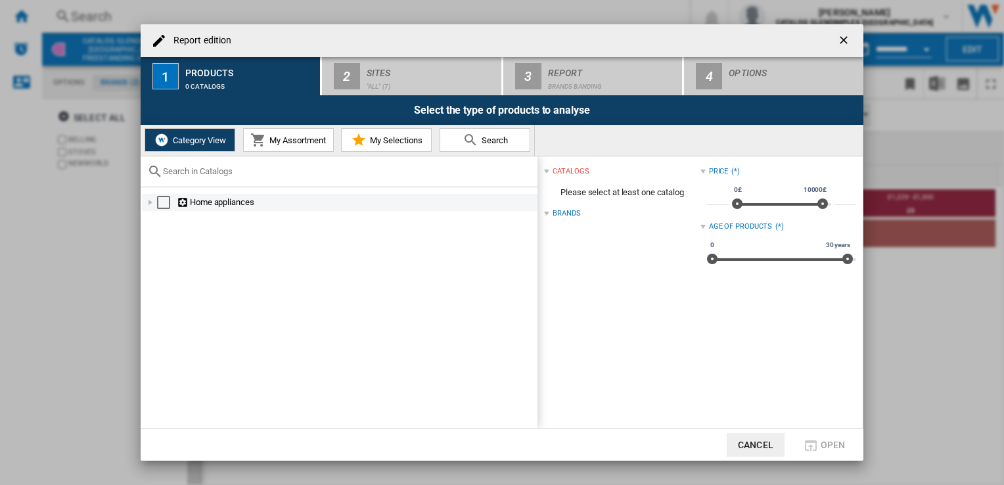
click at [148, 199] on div "Report edition ..." at bounding box center [150, 202] width 13 height 13
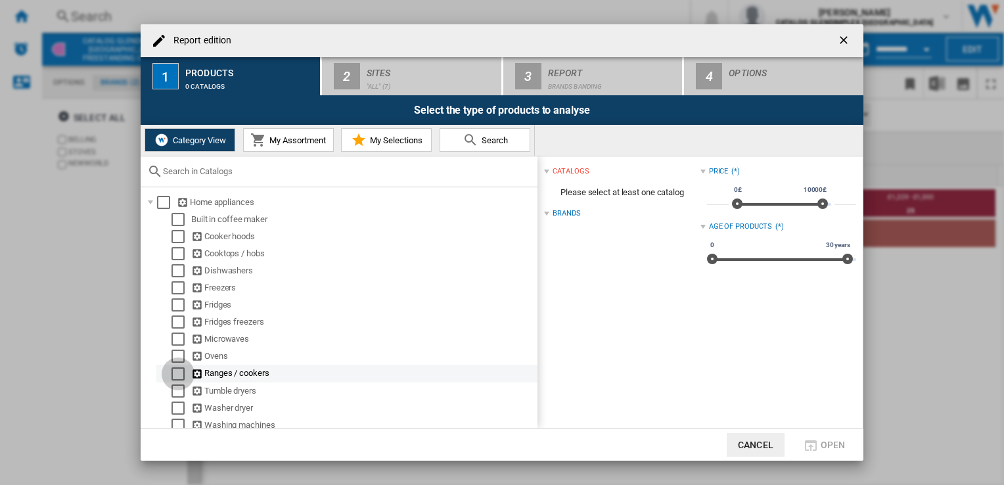
click at [181, 372] on div "Select" at bounding box center [177, 373] width 13 height 13
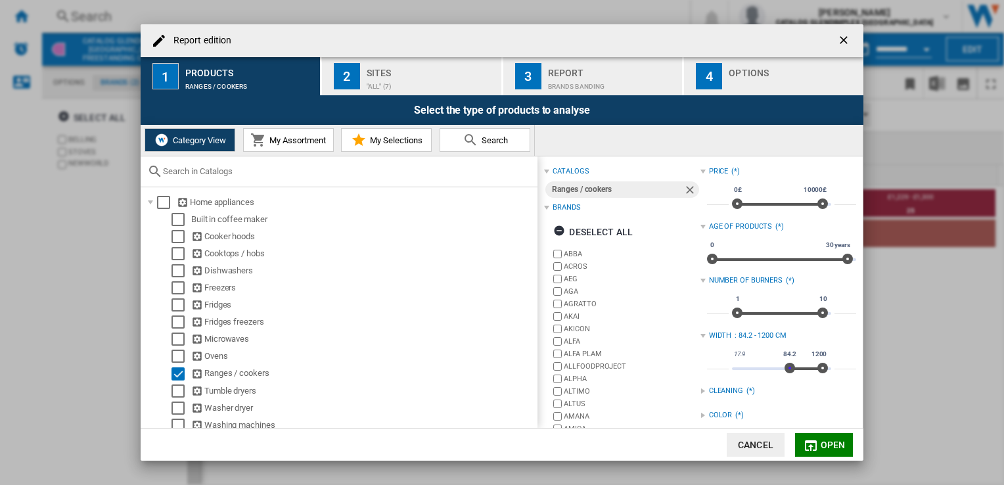
type input "*****"
drag, startPoint x: 732, startPoint y: 368, endPoint x: 791, endPoint y: 374, distance: 59.5
click at [791, 370] on div "17.9 1200 89.92 1200 89.92 - 1200" at bounding box center [781, 368] width 99 height 3
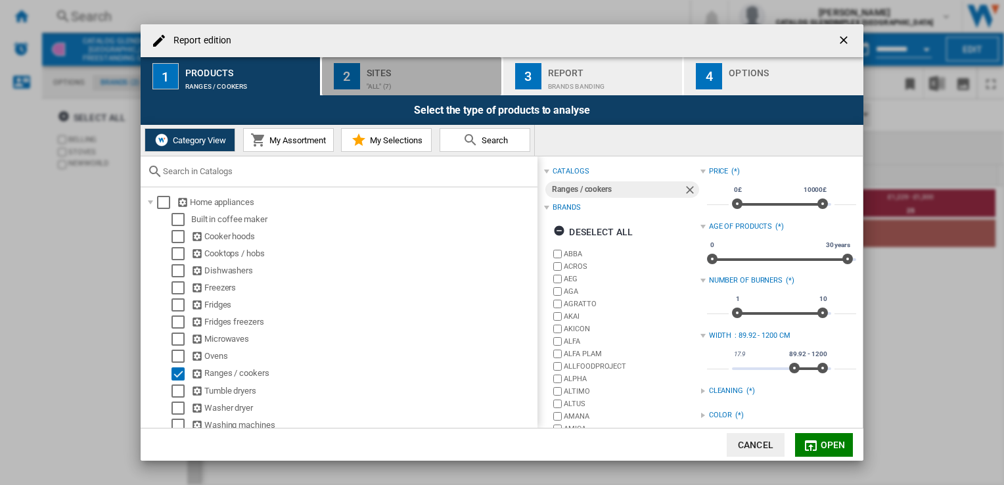
click at [404, 78] on div ""ALL" (7)" at bounding box center [431, 83] width 129 height 14
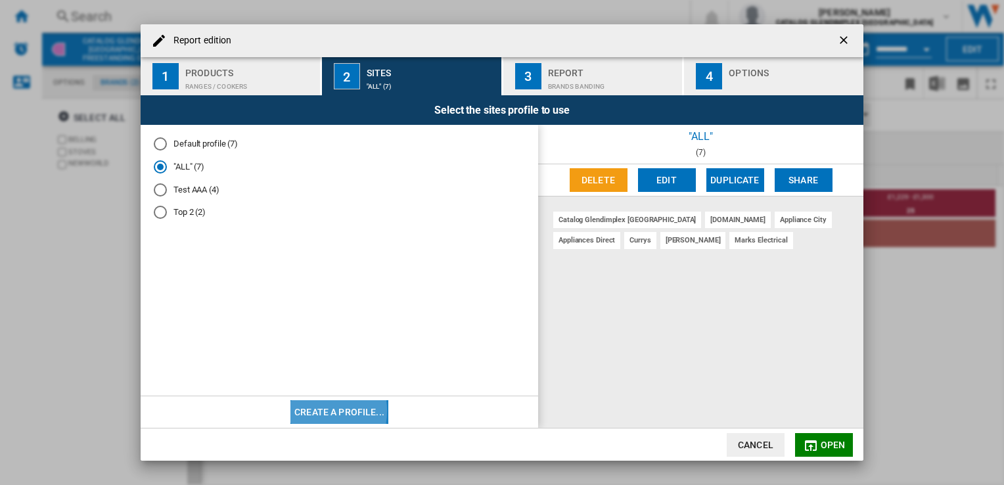
click at [317, 411] on button "Create a profile..." at bounding box center [339, 412] width 98 height 24
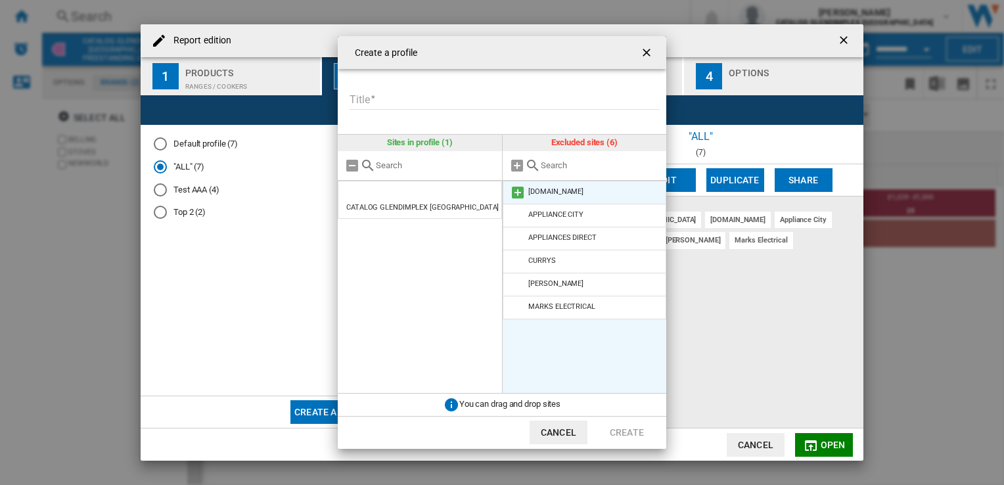
click at [547, 188] on div "[DOMAIN_NAME]" at bounding box center [555, 191] width 55 height 9
click at [544, 198] on li "[DOMAIN_NAME]" at bounding box center [585, 193] width 164 height 24
click at [516, 191] on md-icon at bounding box center [518, 193] width 16 height 16
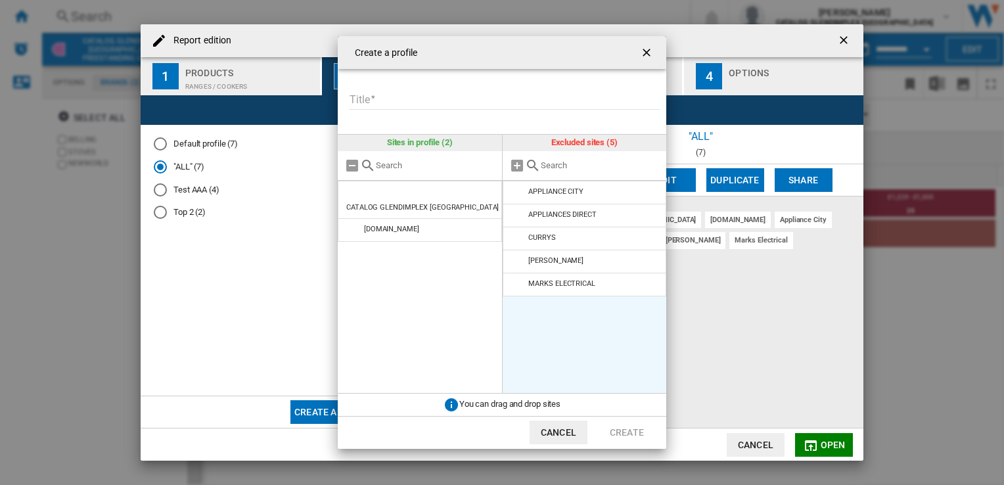
click at [455, 98] on input "Title" at bounding box center [504, 100] width 311 height 20
type input "**"
click at [614, 435] on button "Create" at bounding box center [627, 432] width 58 height 24
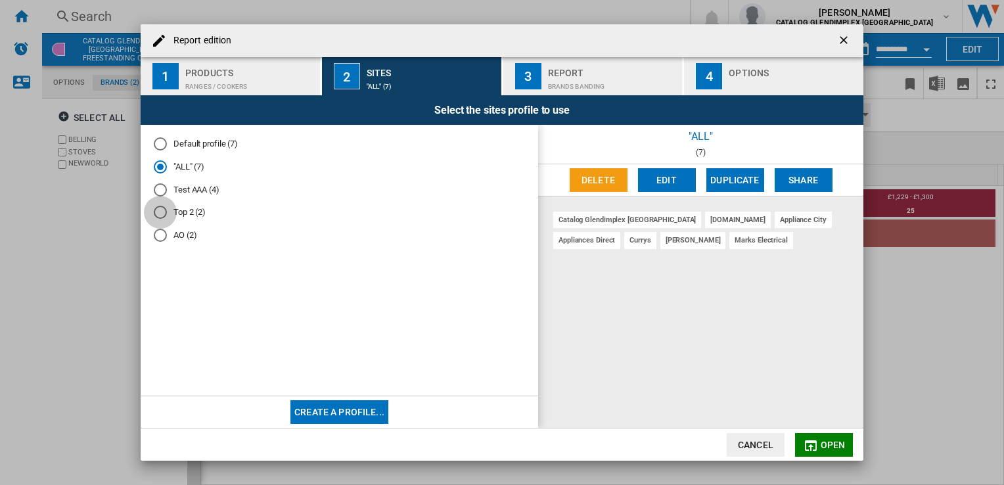
drag, startPoint x: 194, startPoint y: 217, endPoint x: 162, endPoint y: 209, distance: 33.8
click at [162, 209] on div "Top 2 (2)" at bounding box center [160, 212] width 13 height 13
click at [599, 178] on button "Delete" at bounding box center [599, 180] width 58 height 24
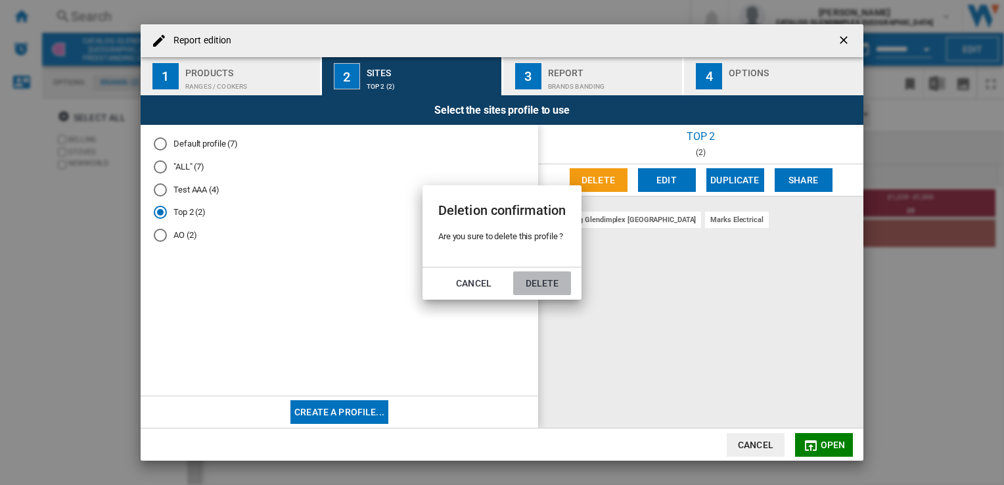
click at [529, 285] on button "Delete" at bounding box center [542, 283] width 58 height 24
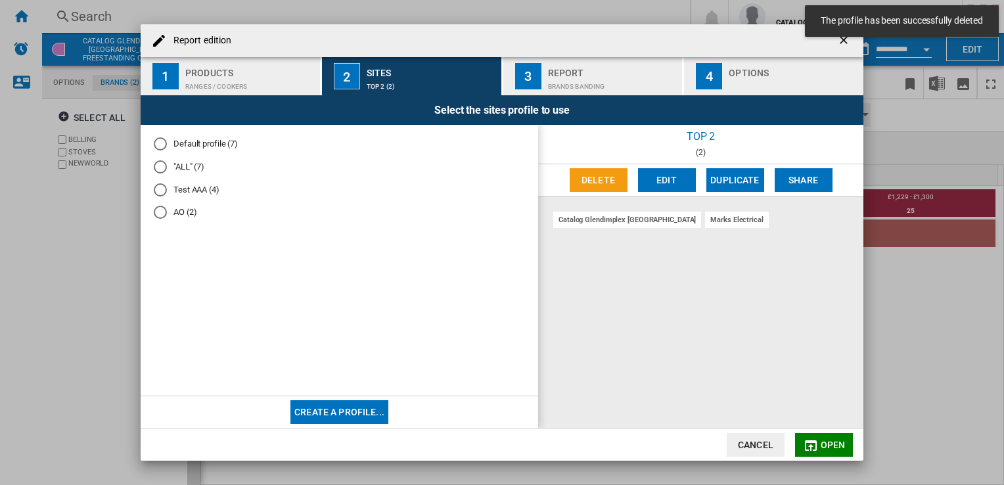
click at [160, 190] on div "Test AAA (4)" at bounding box center [160, 189] width 13 height 13
click at [607, 175] on button "Delete" at bounding box center [599, 180] width 58 height 24
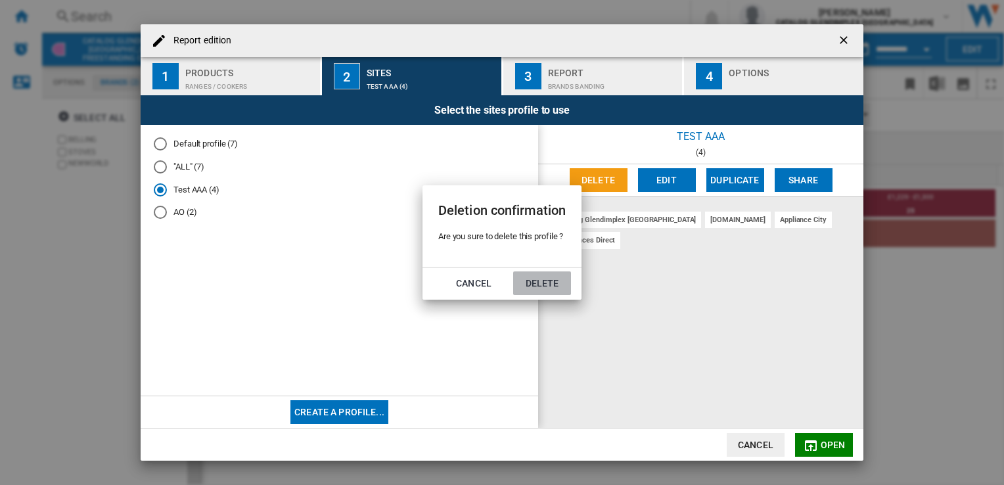
click at [525, 281] on button "Delete" at bounding box center [542, 283] width 58 height 24
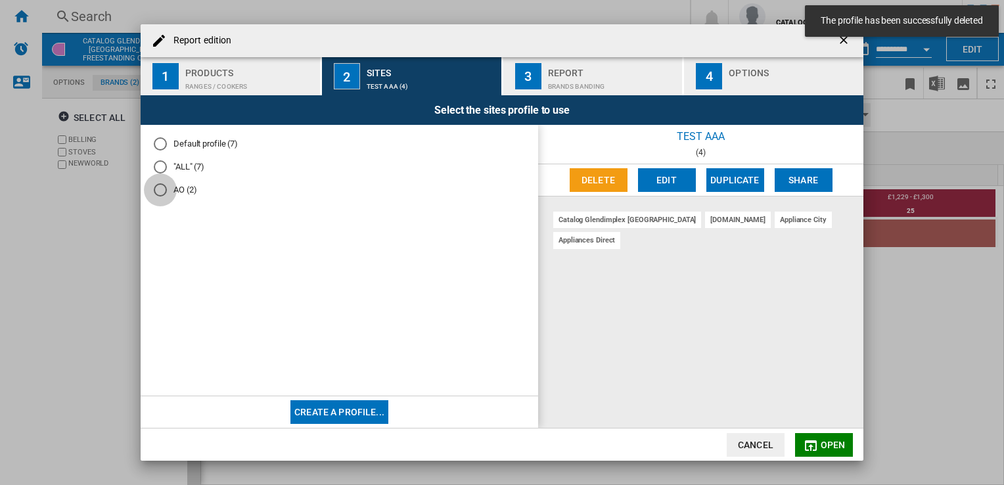
click at [157, 185] on div "AO (2)" at bounding box center [160, 189] width 13 height 13
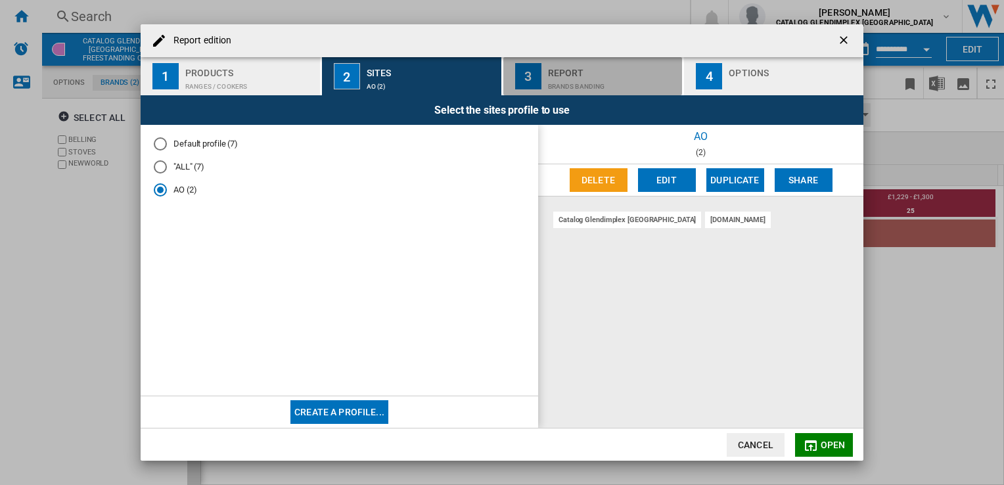
click at [618, 88] on div "Brands banding" at bounding box center [612, 83] width 129 height 14
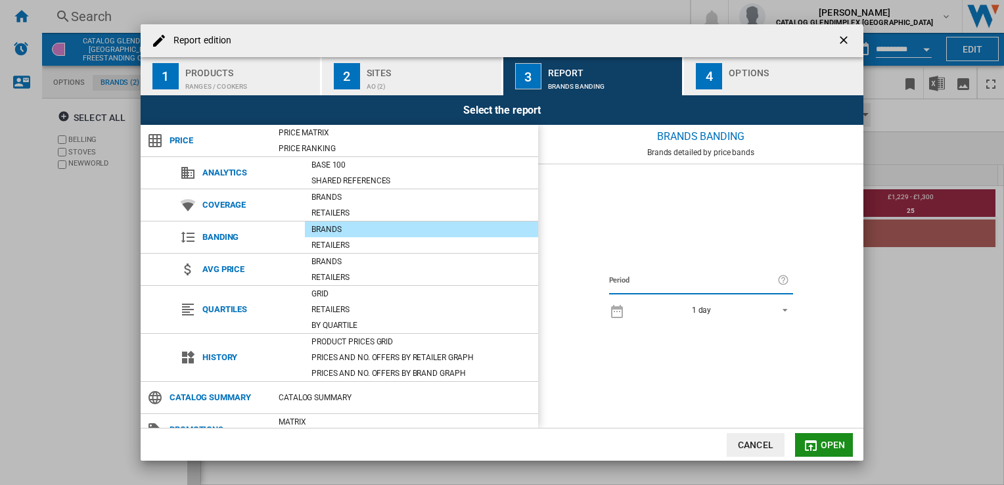
click at [813, 444] on md-icon "Report edition ..." at bounding box center [811, 445] width 16 height 16
